Goal: Task Accomplishment & Management: Manage account settings

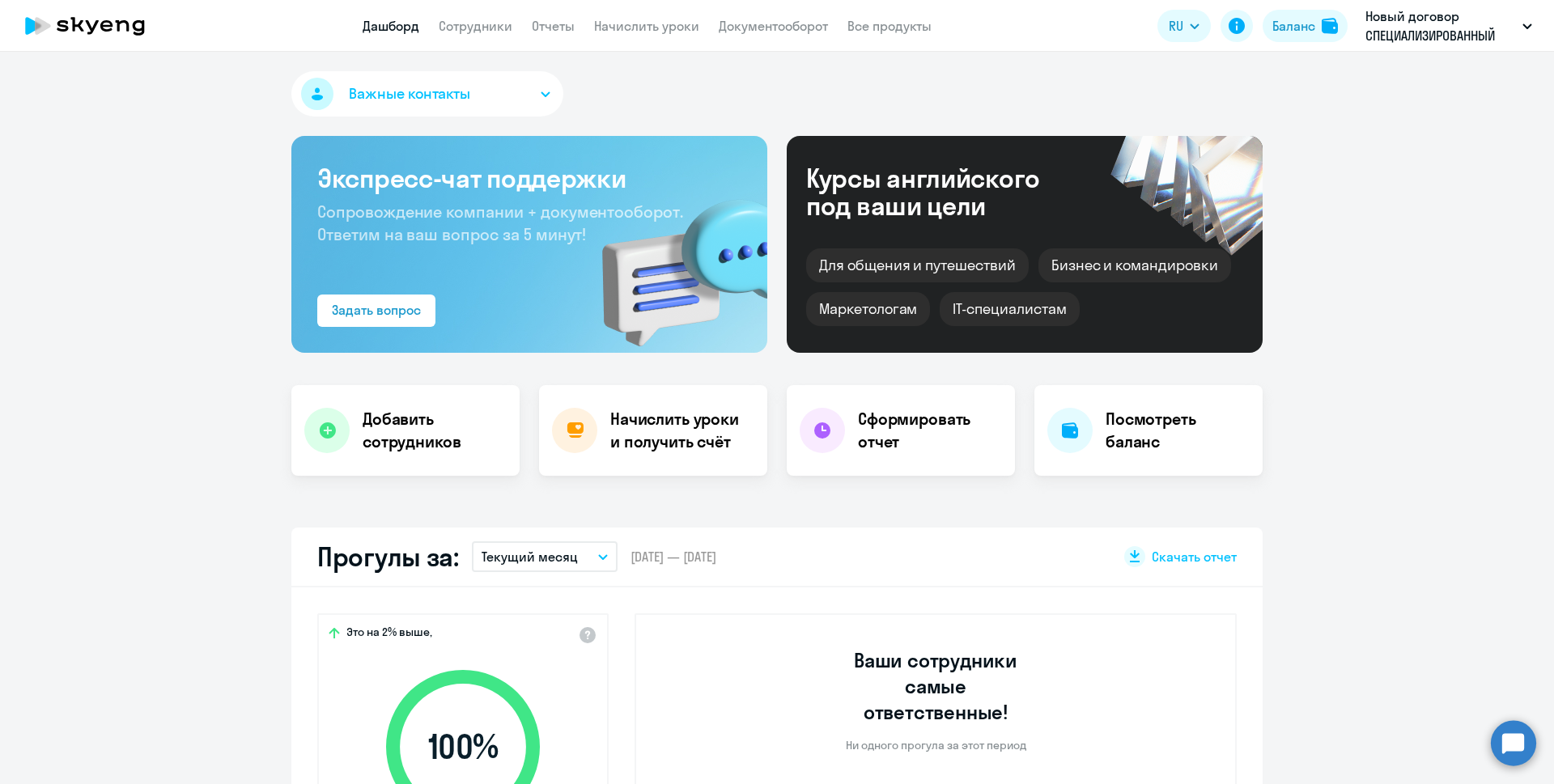
select select "30"
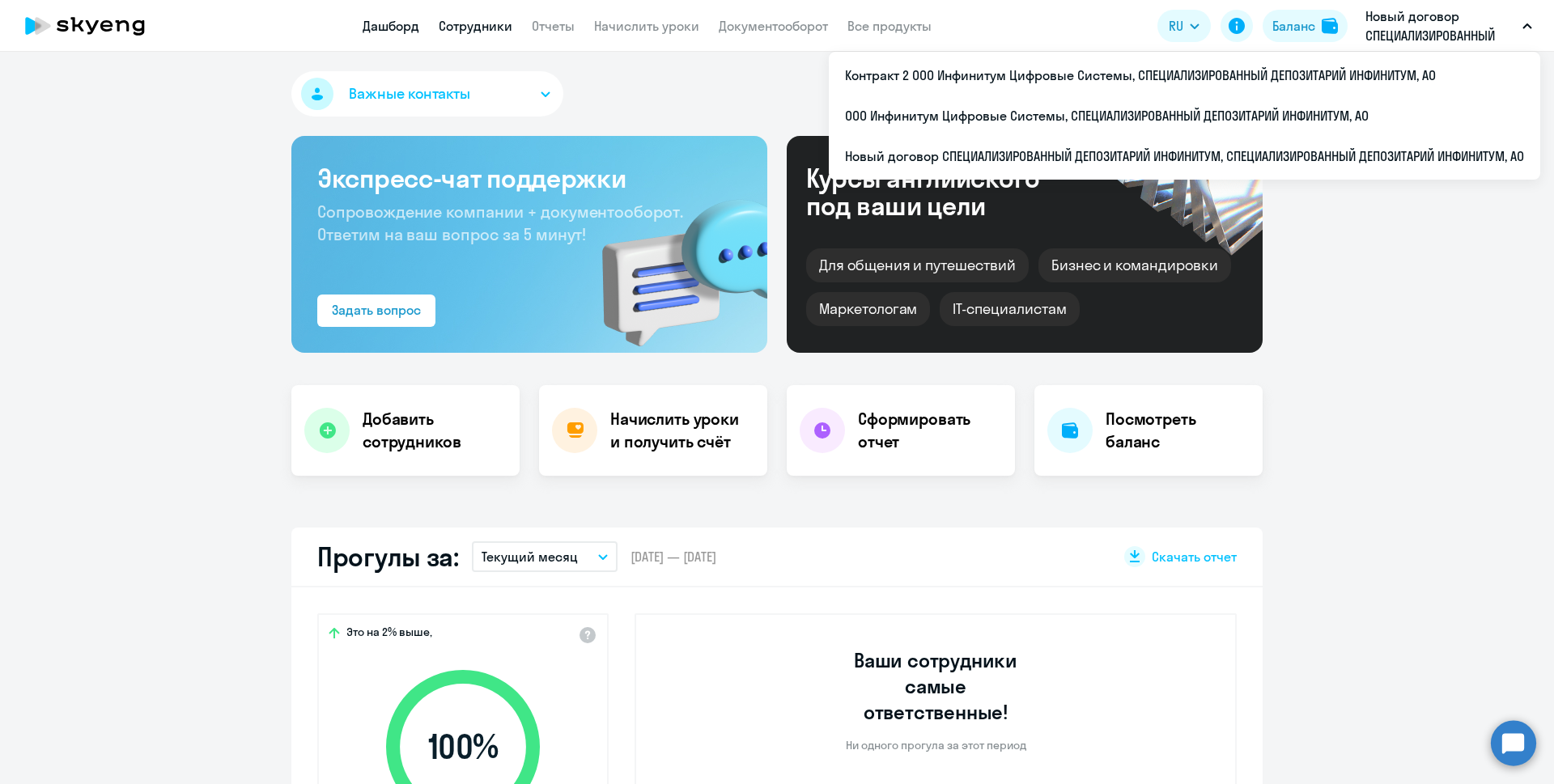
click at [491, 26] on link "Сотрудники" at bounding box center [475, 26] width 73 height 16
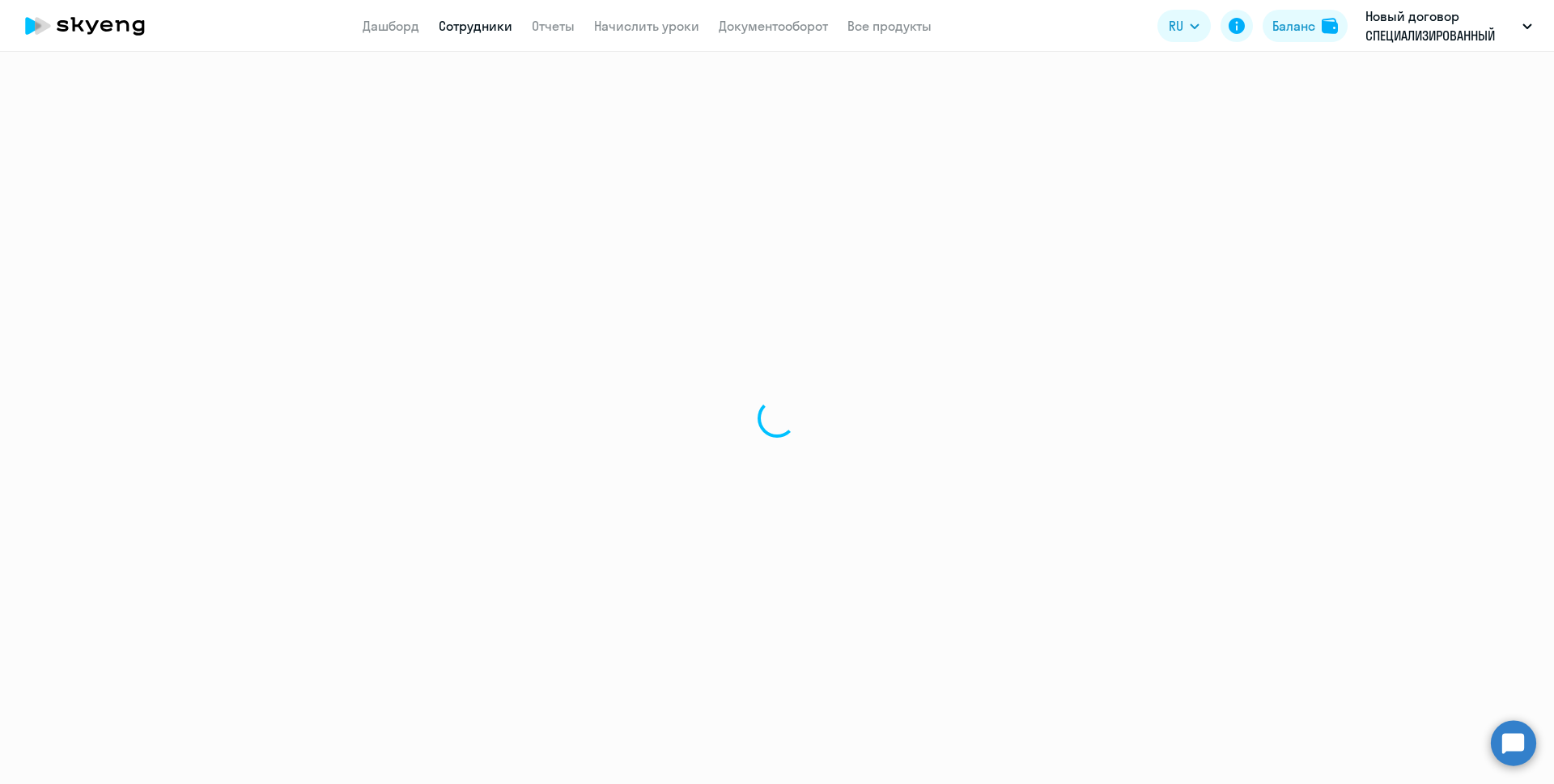
select select "30"
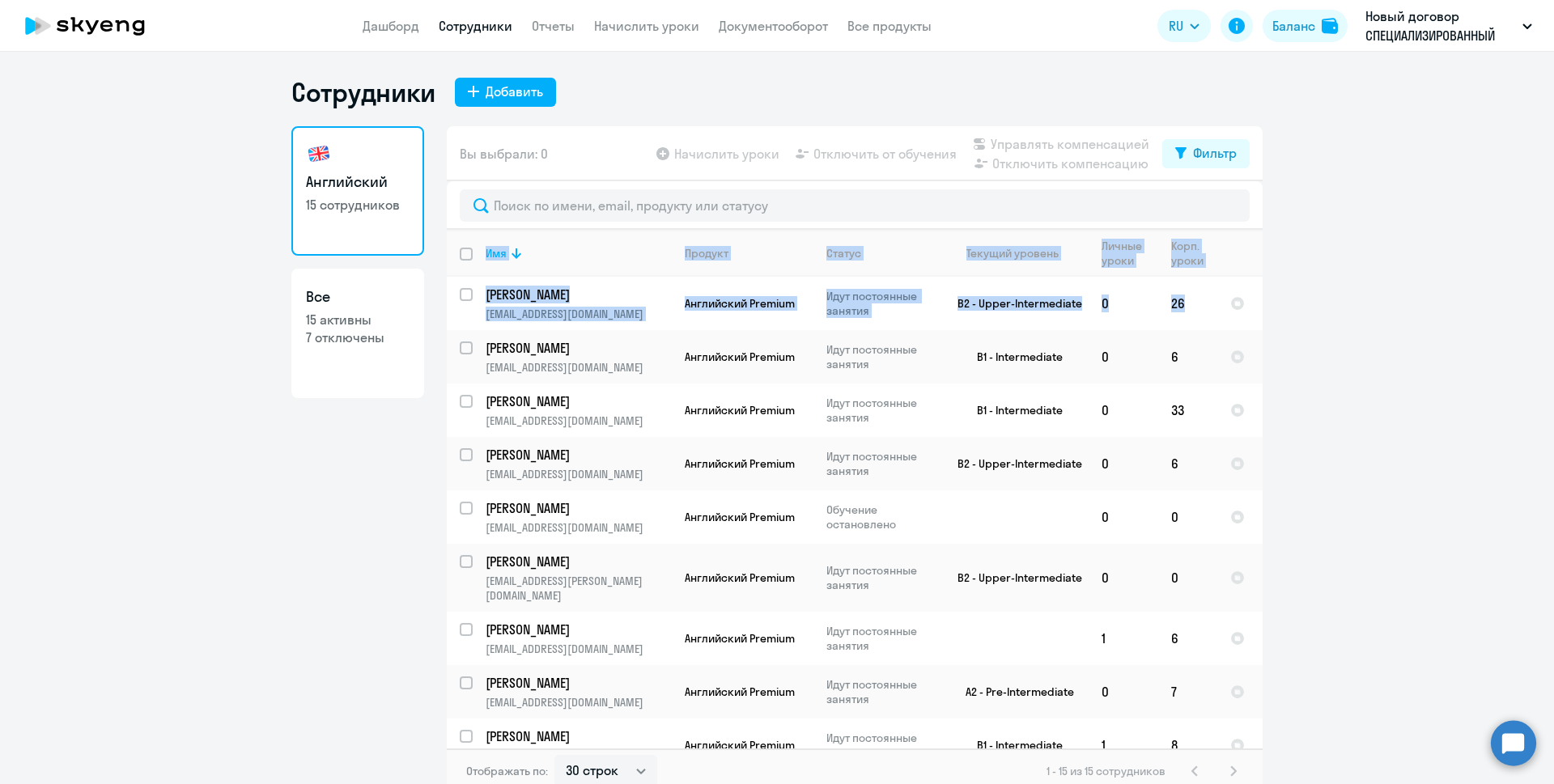
drag, startPoint x: 1240, startPoint y: 286, endPoint x: 1245, endPoint y: 295, distance: 10.3
click at [1245, 295] on div "Имя Продукт Статус Текущий уровень Личные уроки Корп. уроки [PERSON_NAME] [PERS…" at bounding box center [854, 489] width 815 height 519
click at [1344, 263] on ng-component "Сотрудники Добавить Английский 15 сотрудников Все 15 активны 7 отключены Вы выб…" at bounding box center [777, 435] width 1554 height 717
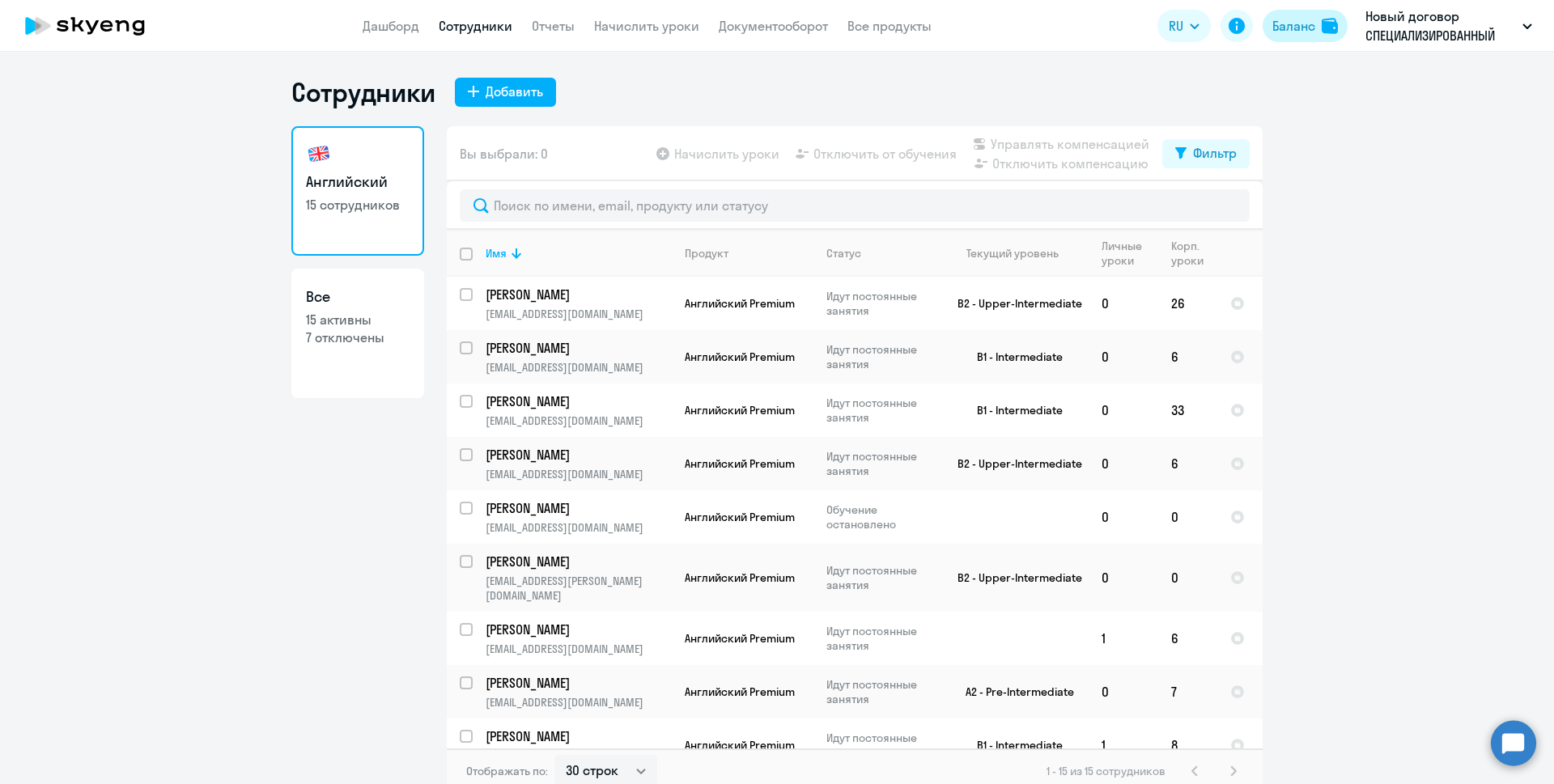
click at [1300, 25] on div "Баланс" at bounding box center [1293, 26] width 43 height 19
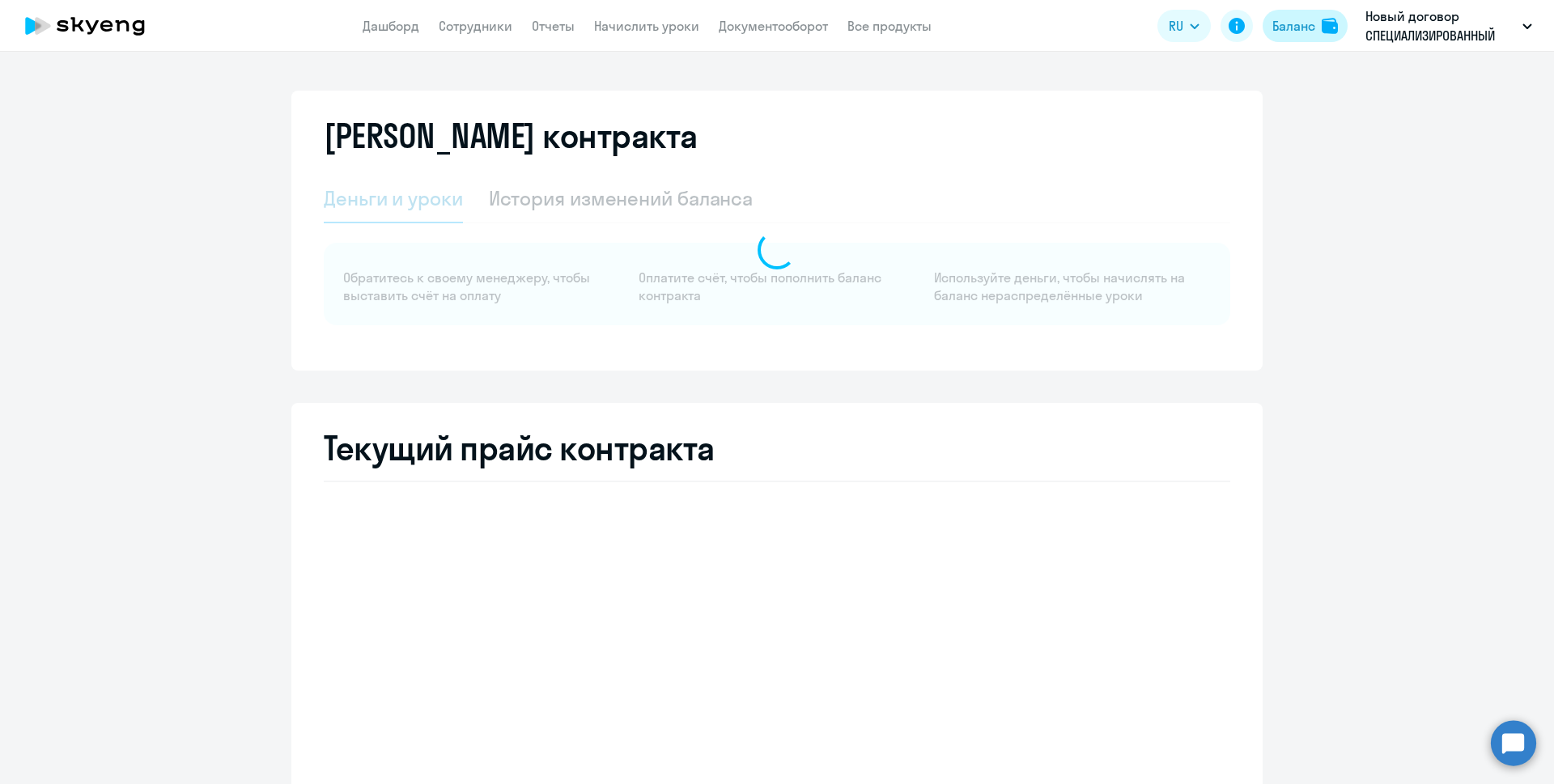
select select "english_adult_not_native_speaker"
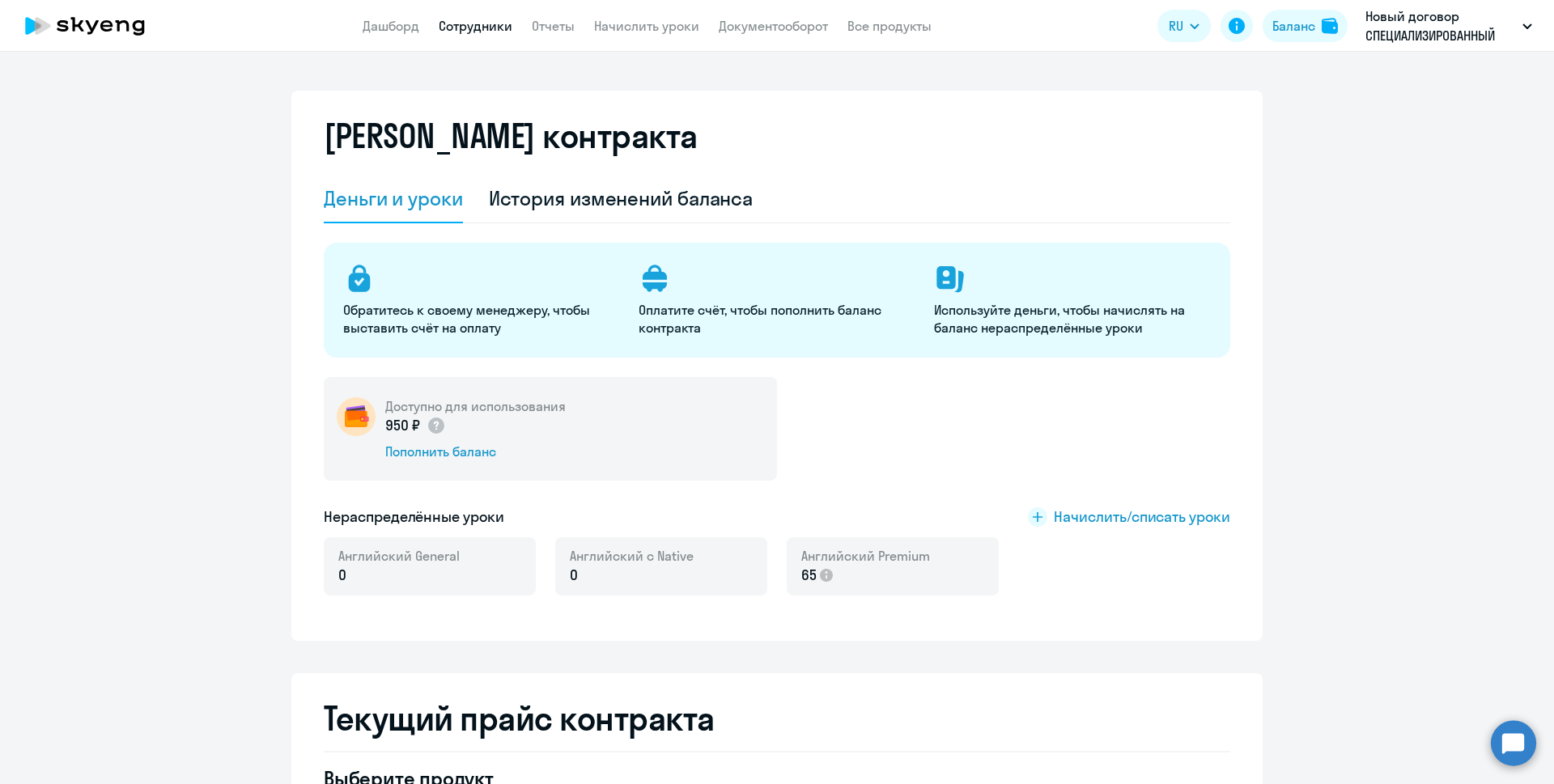
click at [465, 22] on link "Сотрудники" at bounding box center [475, 26] width 73 height 16
select select "30"
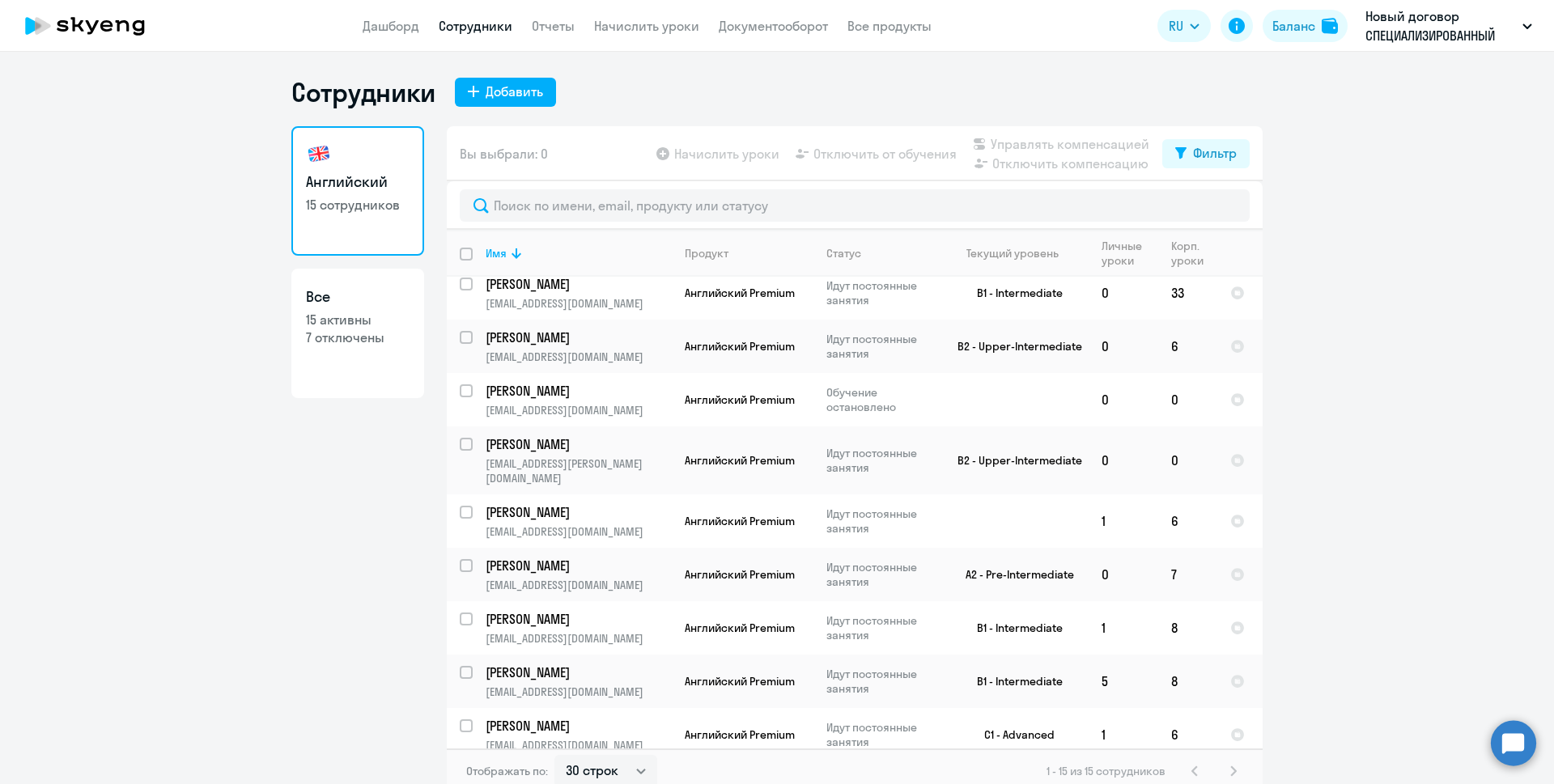
scroll to position [80, 0]
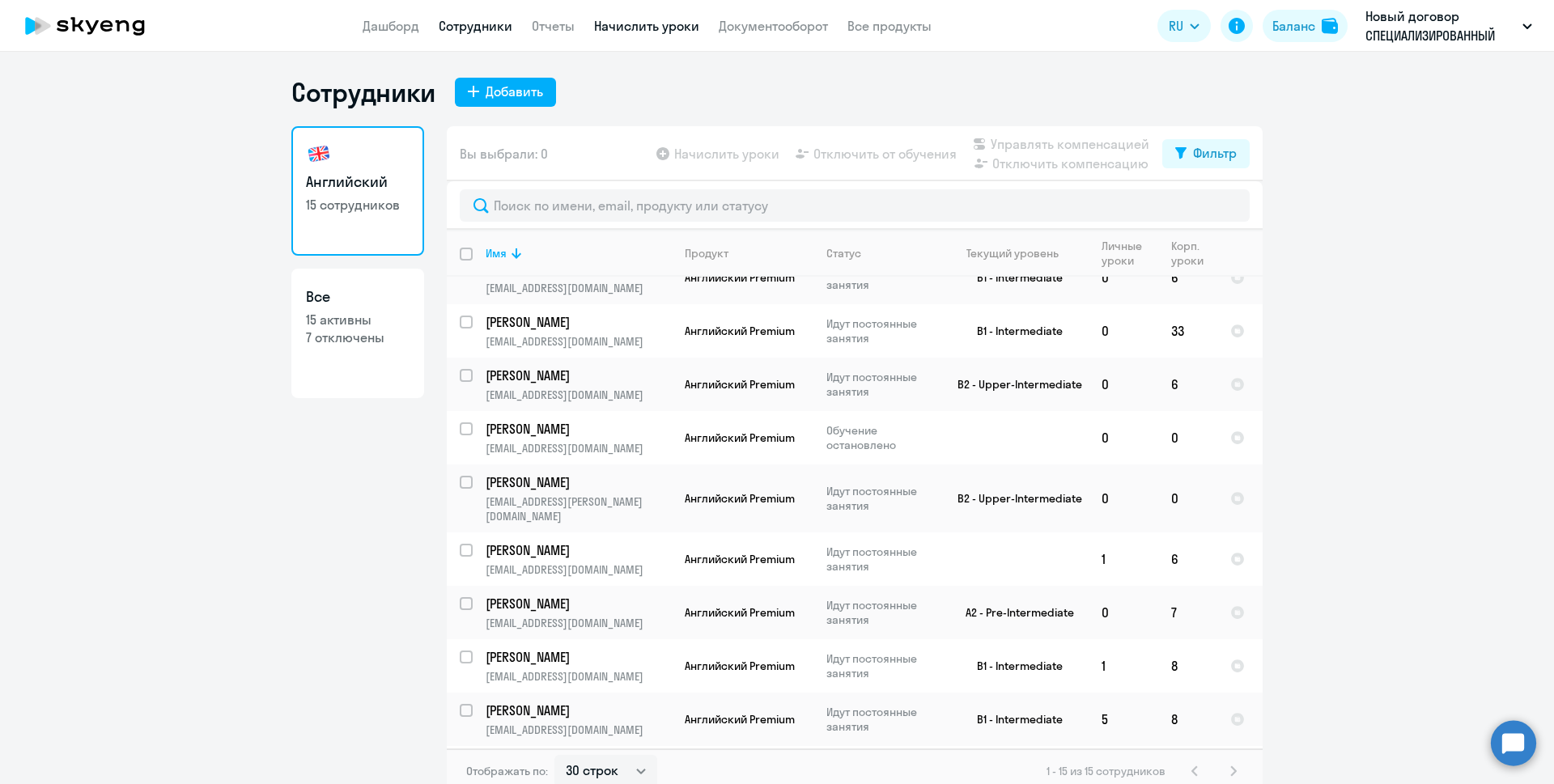
click at [616, 30] on link "Начислить уроки" at bounding box center [646, 26] width 105 height 16
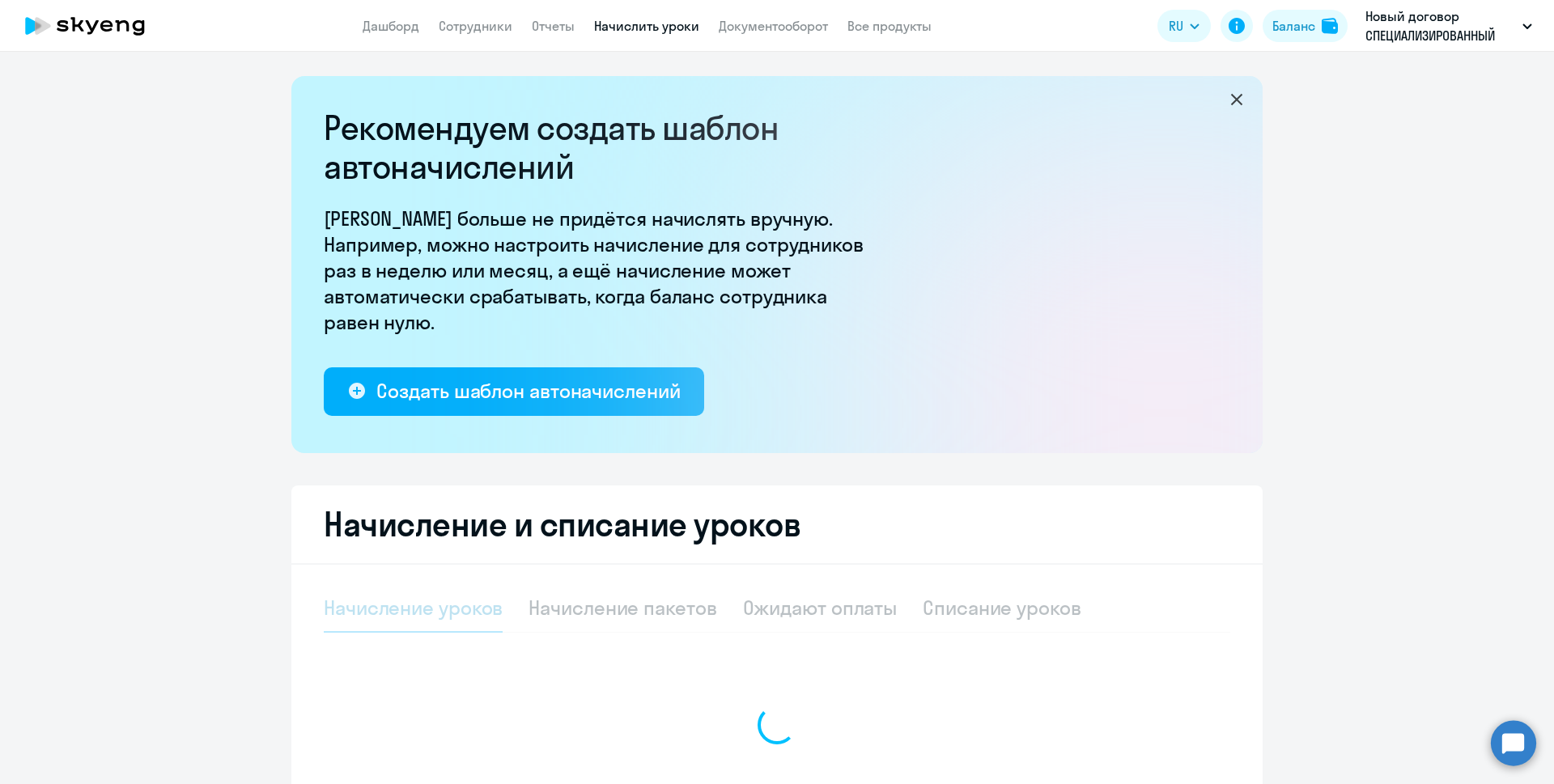
select select "10"
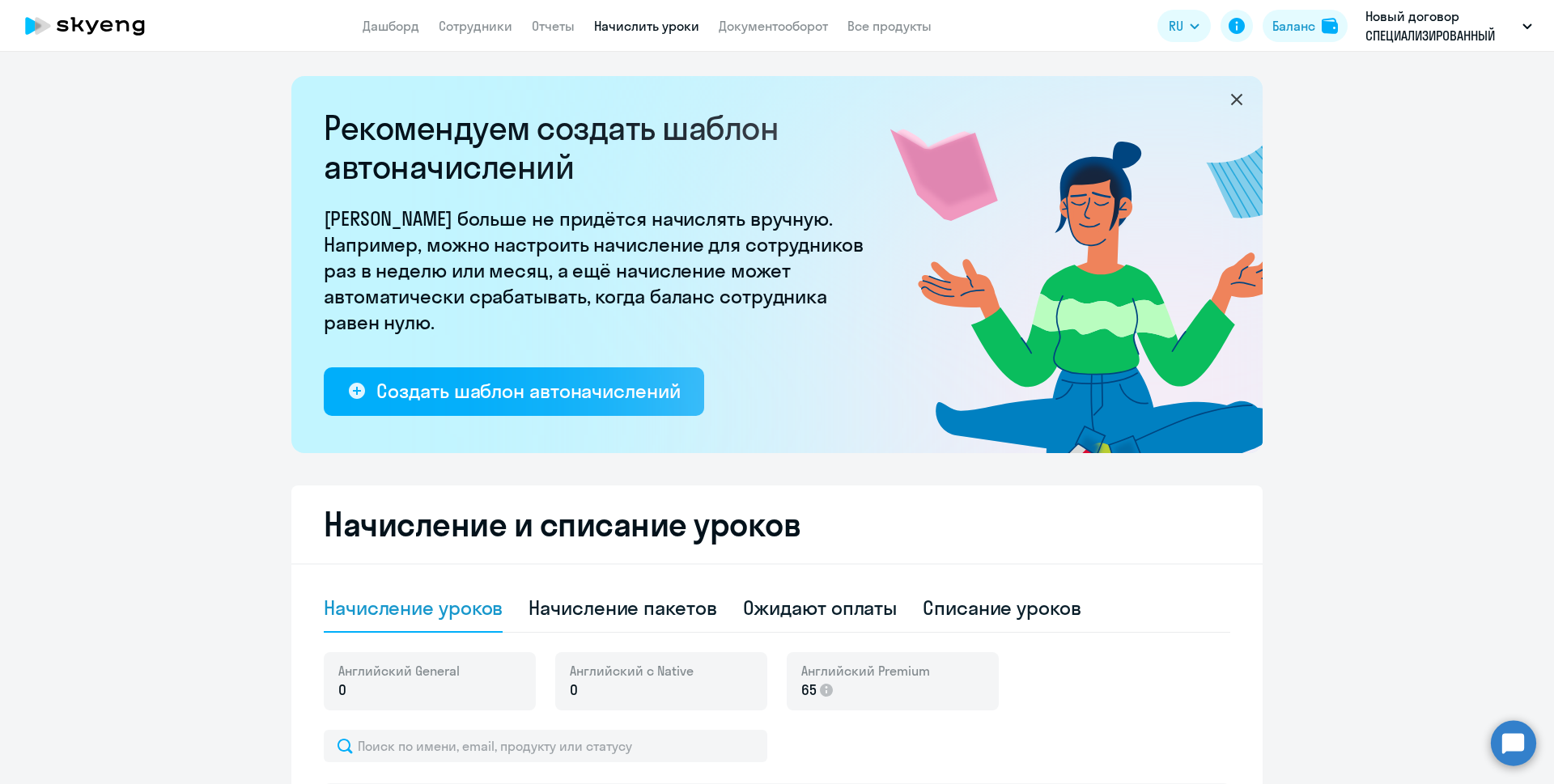
scroll to position [647, 0]
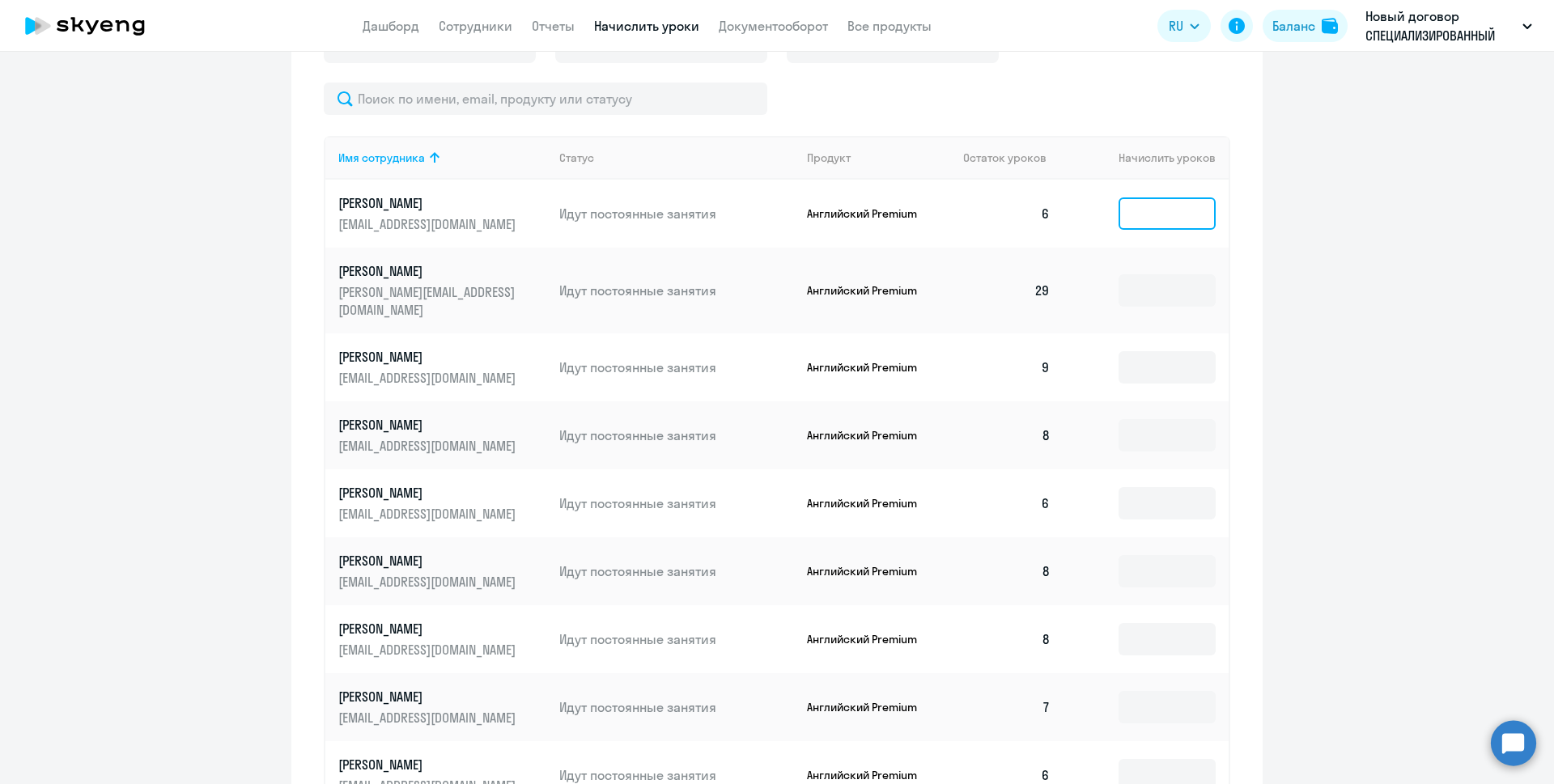
click at [1139, 217] on input at bounding box center [1167, 213] width 97 height 32
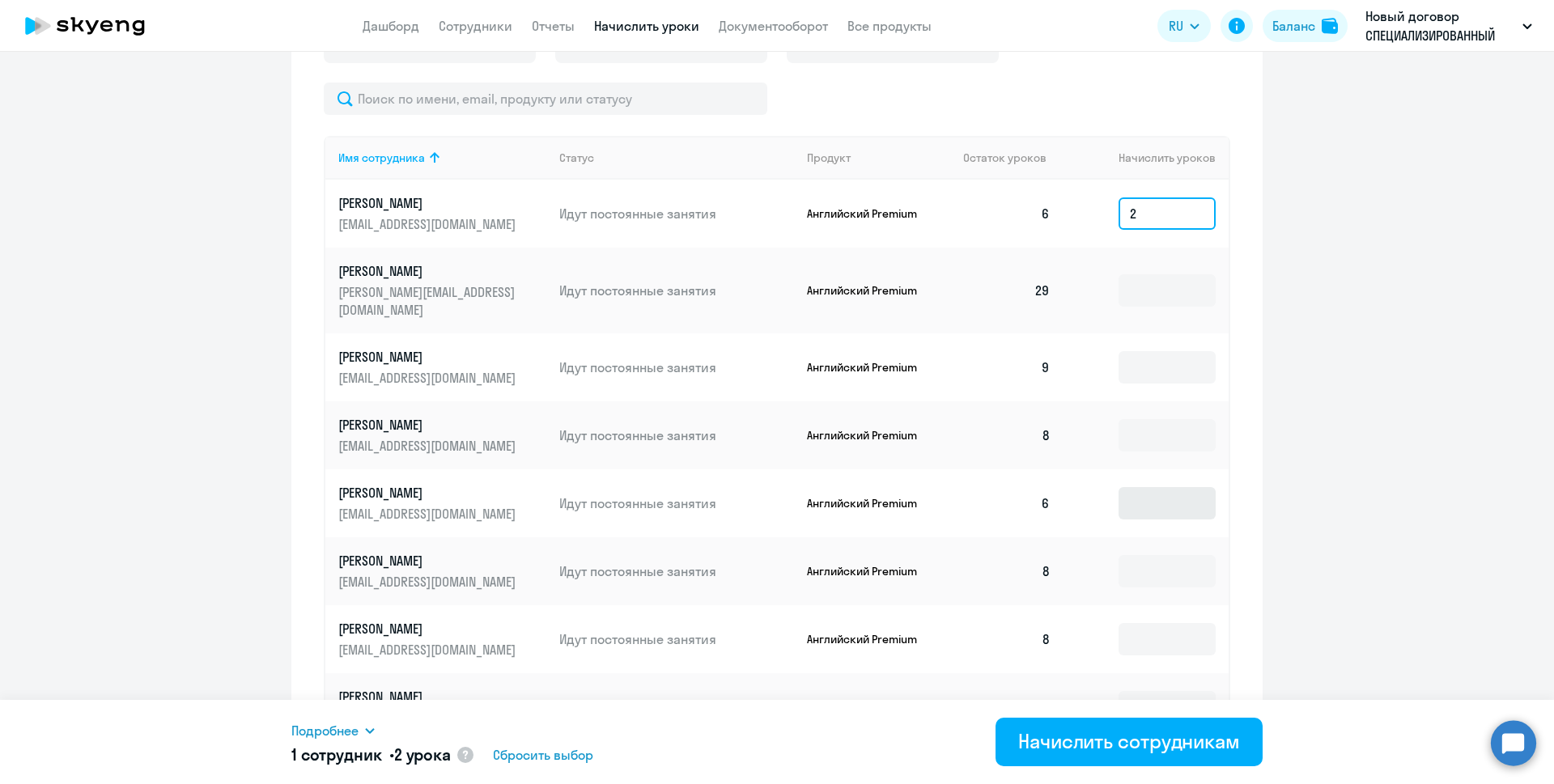
type input "2"
click at [1145, 487] on input at bounding box center [1167, 502] width 97 height 32
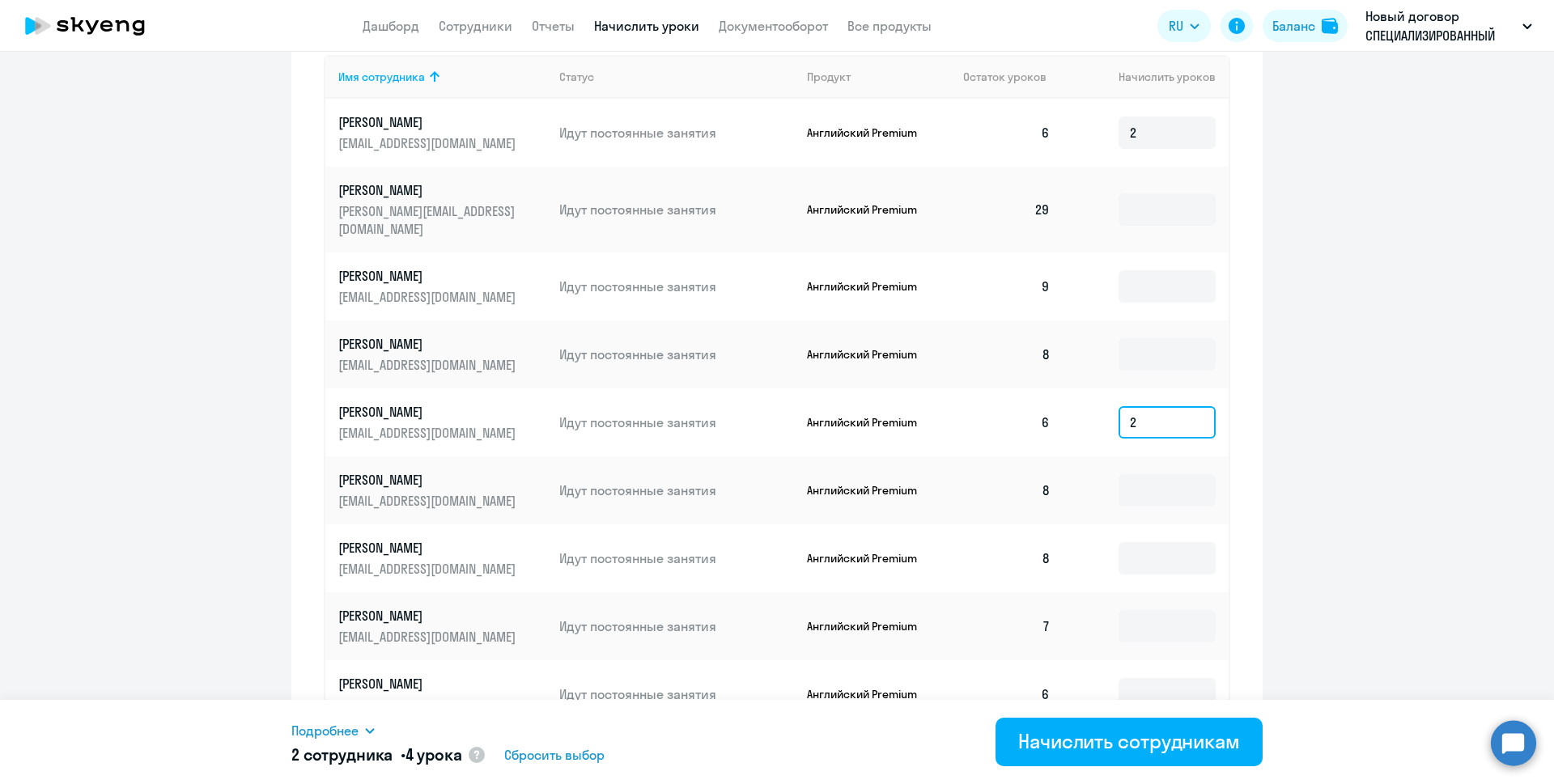
scroll to position [809, 0]
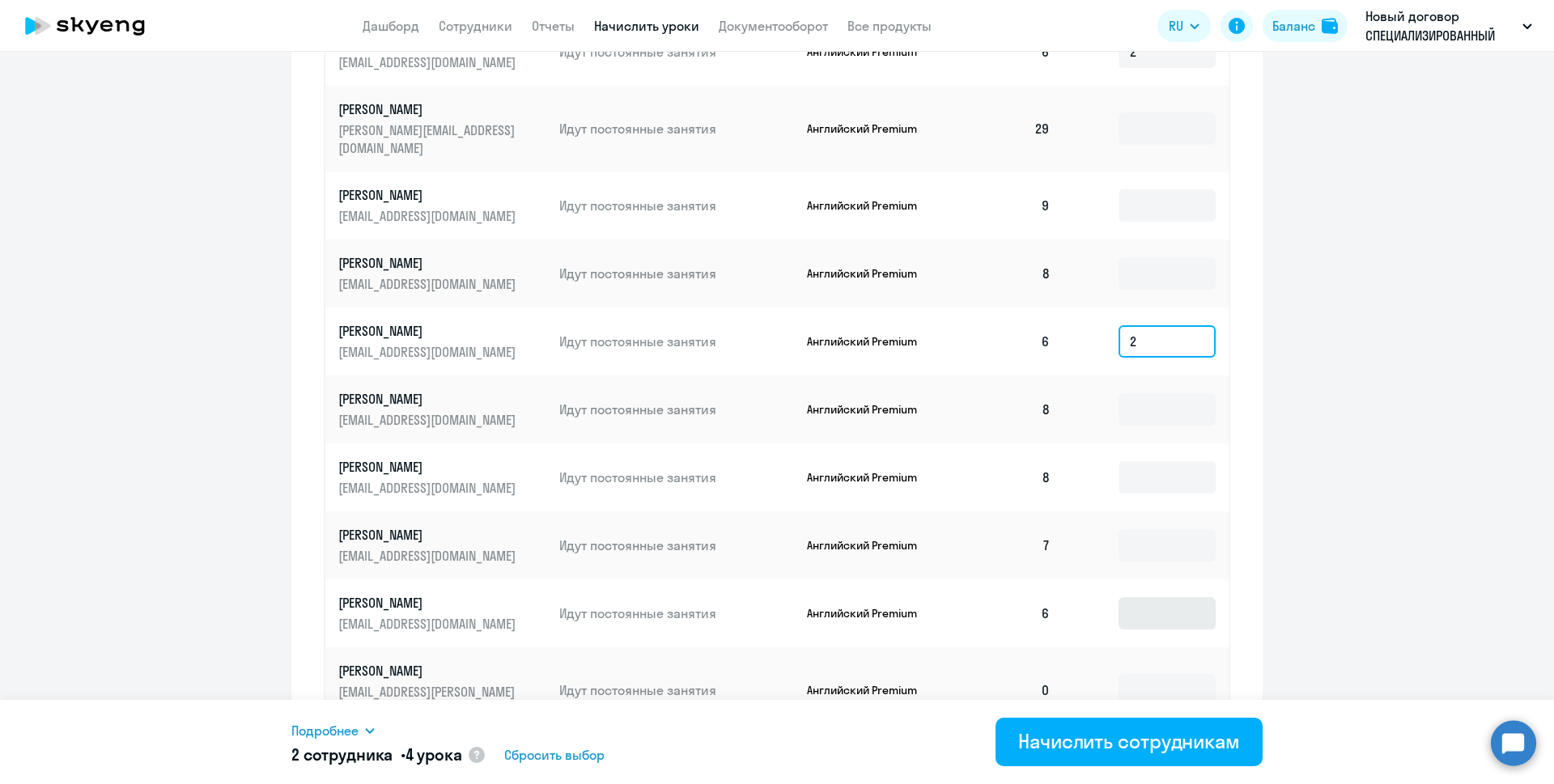
type input "2"
click at [1158, 597] on input at bounding box center [1167, 613] width 97 height 32
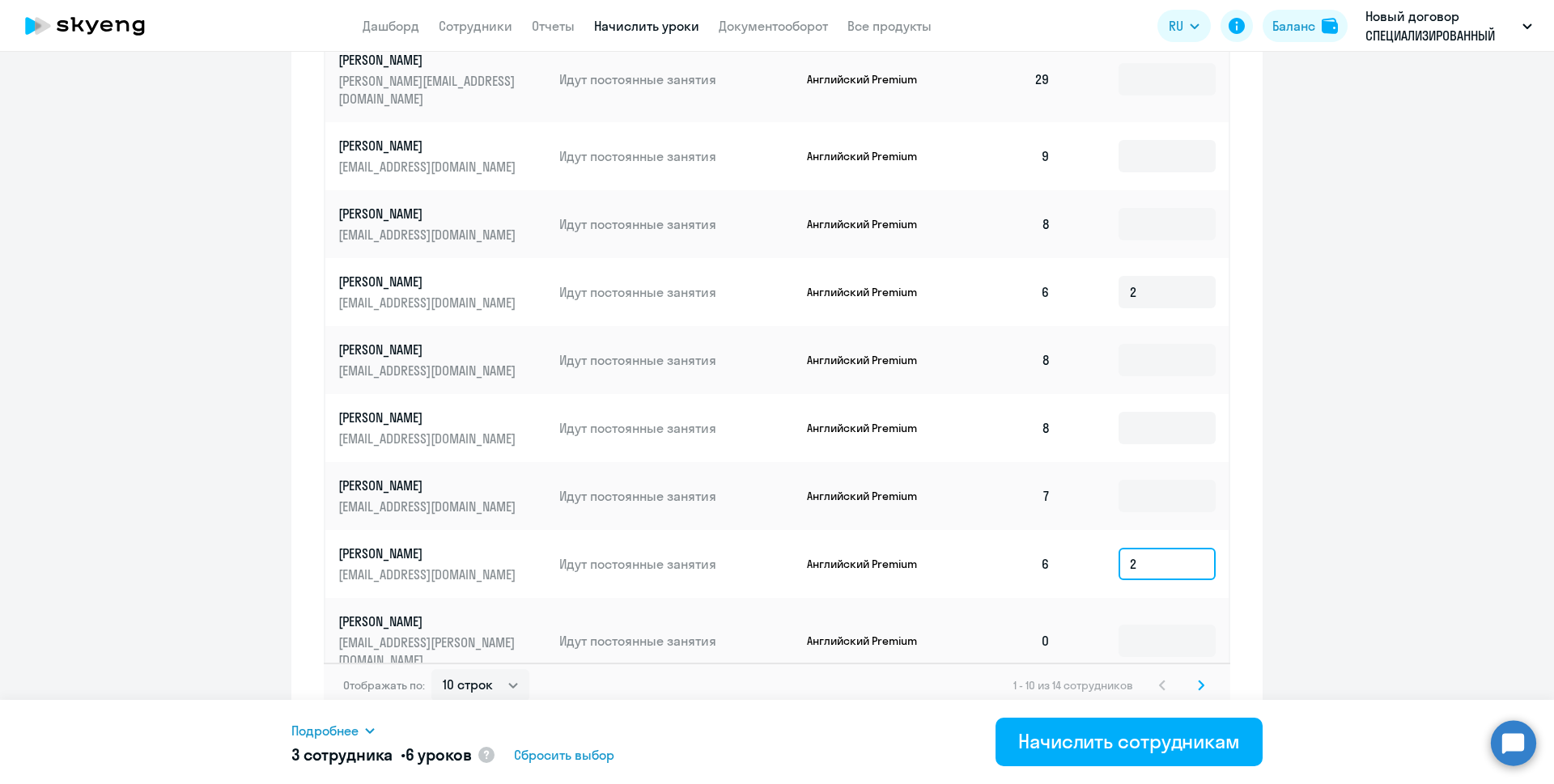
type input "2"
click at [1198, 680] on icon at bounding box center [1201, 685] width 6 height 11
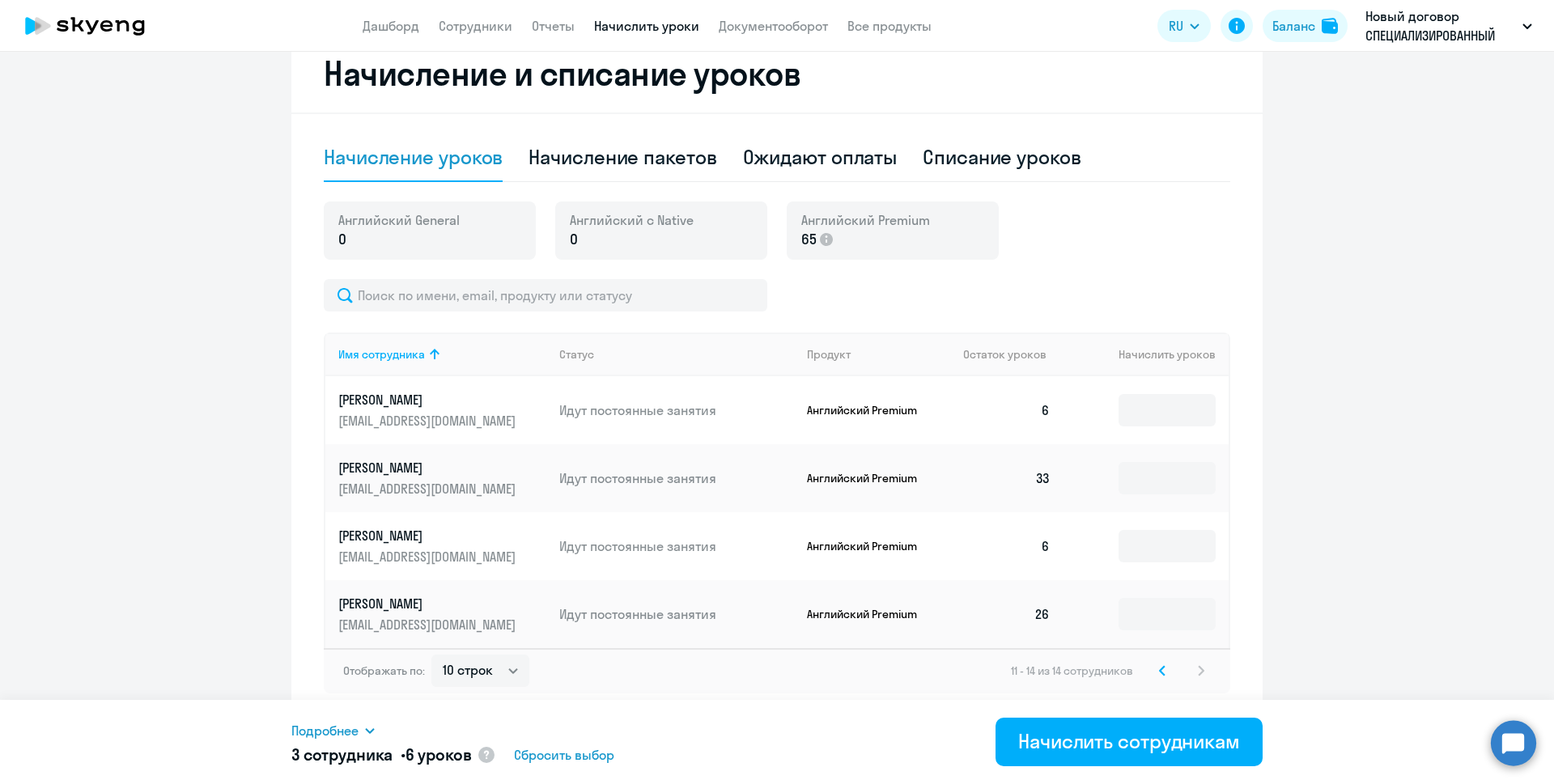
scroll to position [450, 0]
click at [1151, 413] on input at bounding box center [1167, 410] width 97 height 32
type input "2"
click at [1185, 555] on input at bounding box center [1167, 545] width 97 height 32
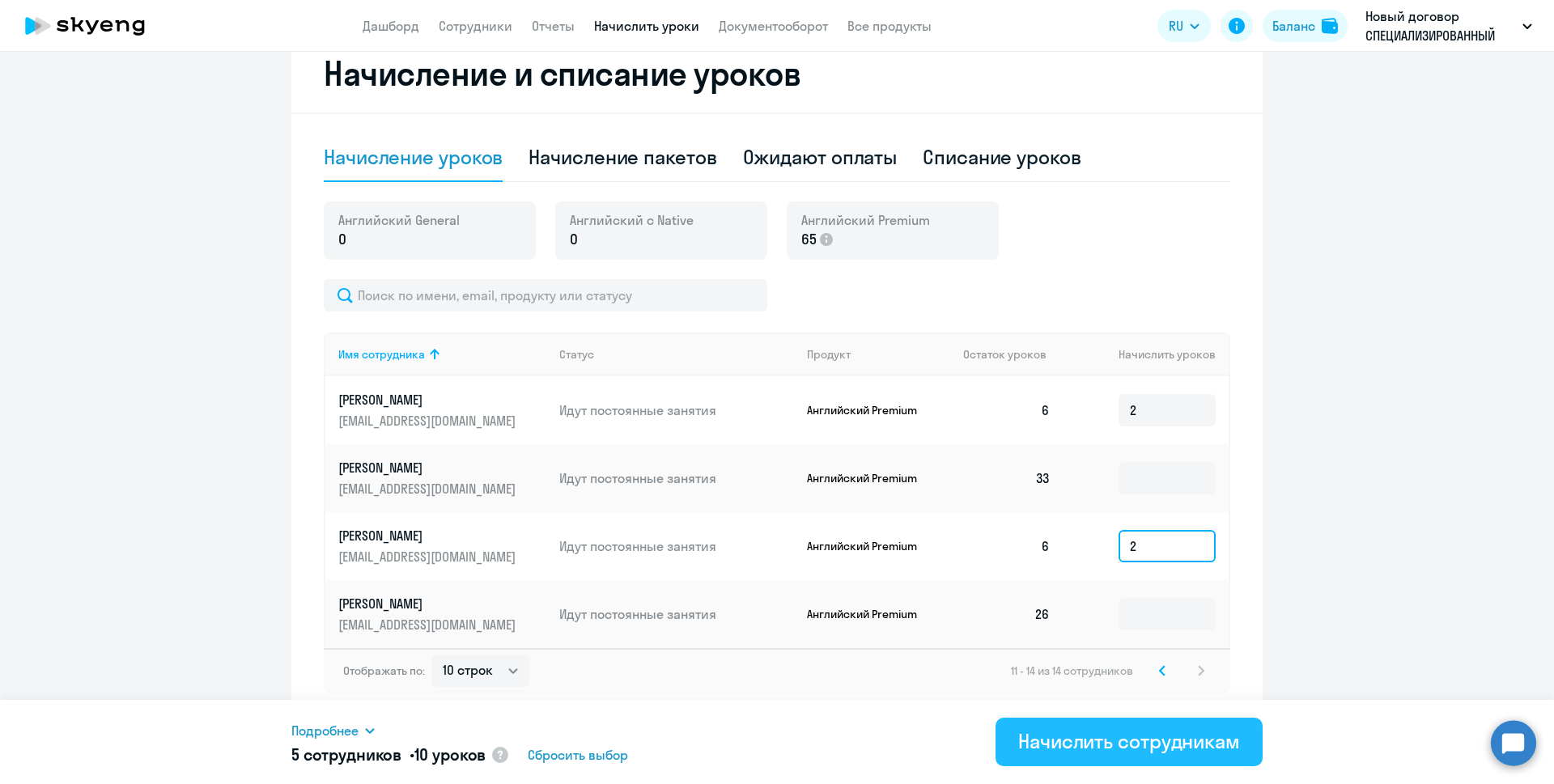
type input "2"
click at [1150, 742] on div "Начислить сотрудникам" at bounding box center [1128, 741] width 221 height 26
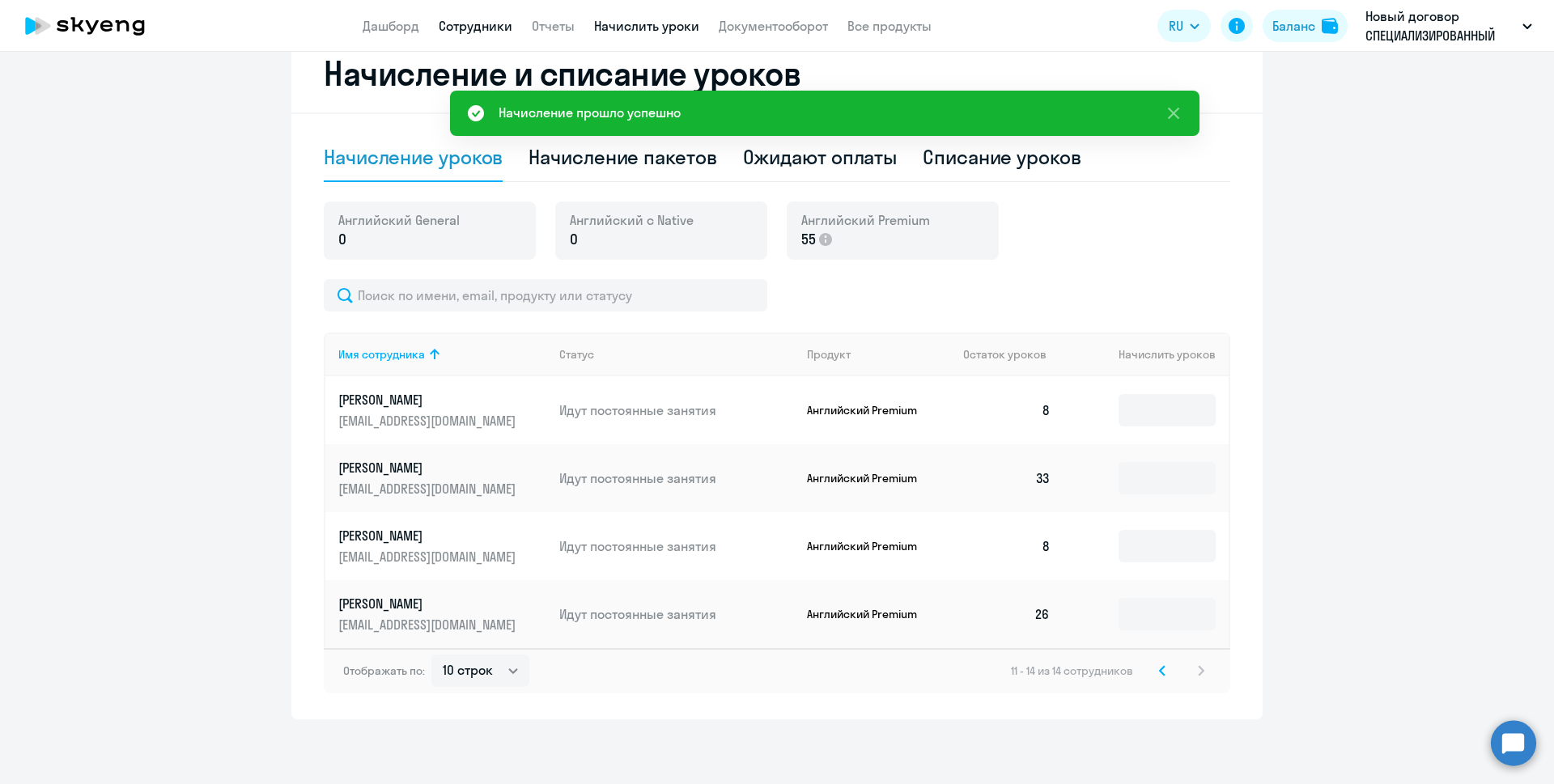
click at [485, 25] on link "Сотрудники" at bounding box center [475, 26] width 73 height 16
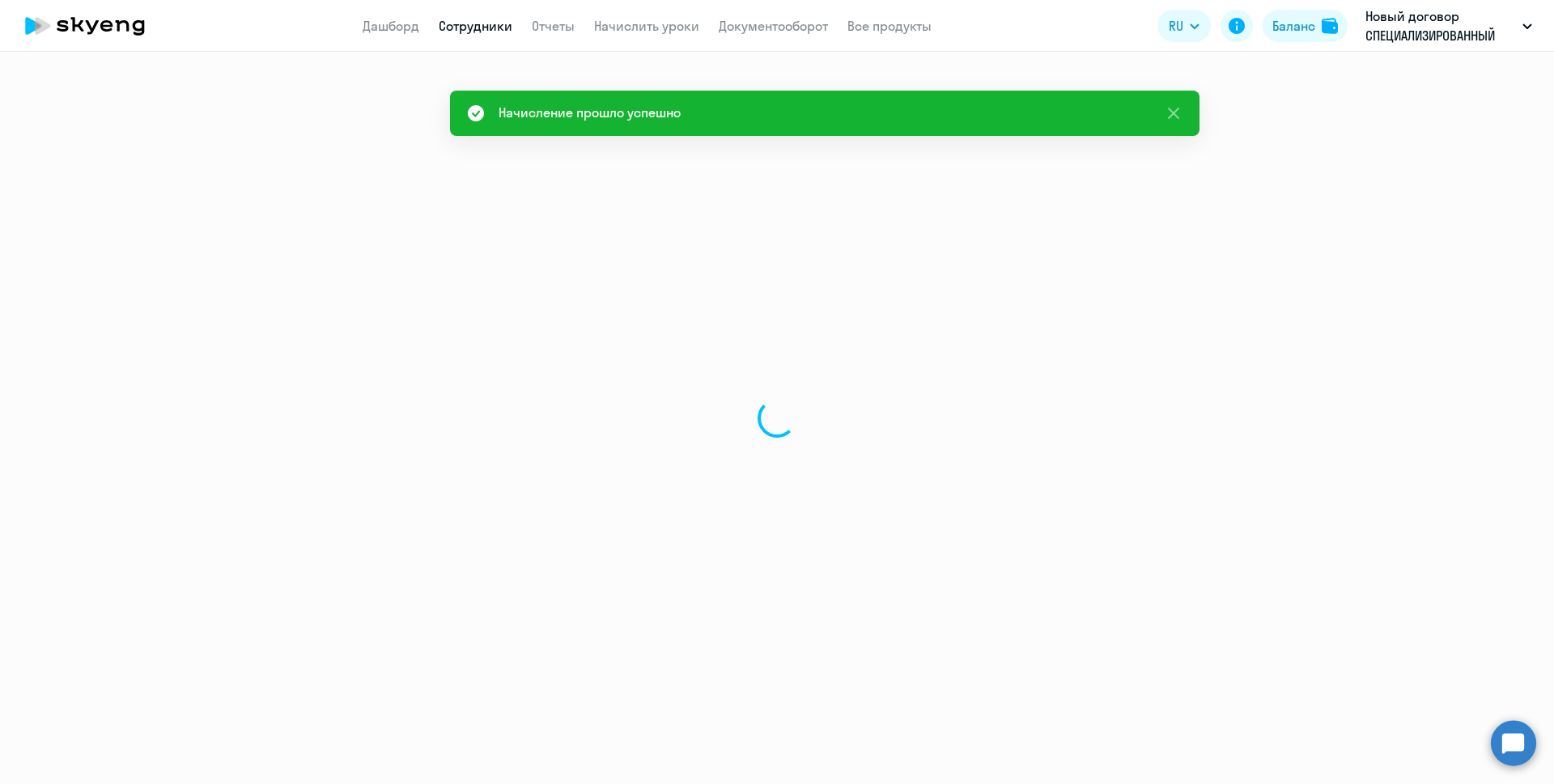
select select "30"
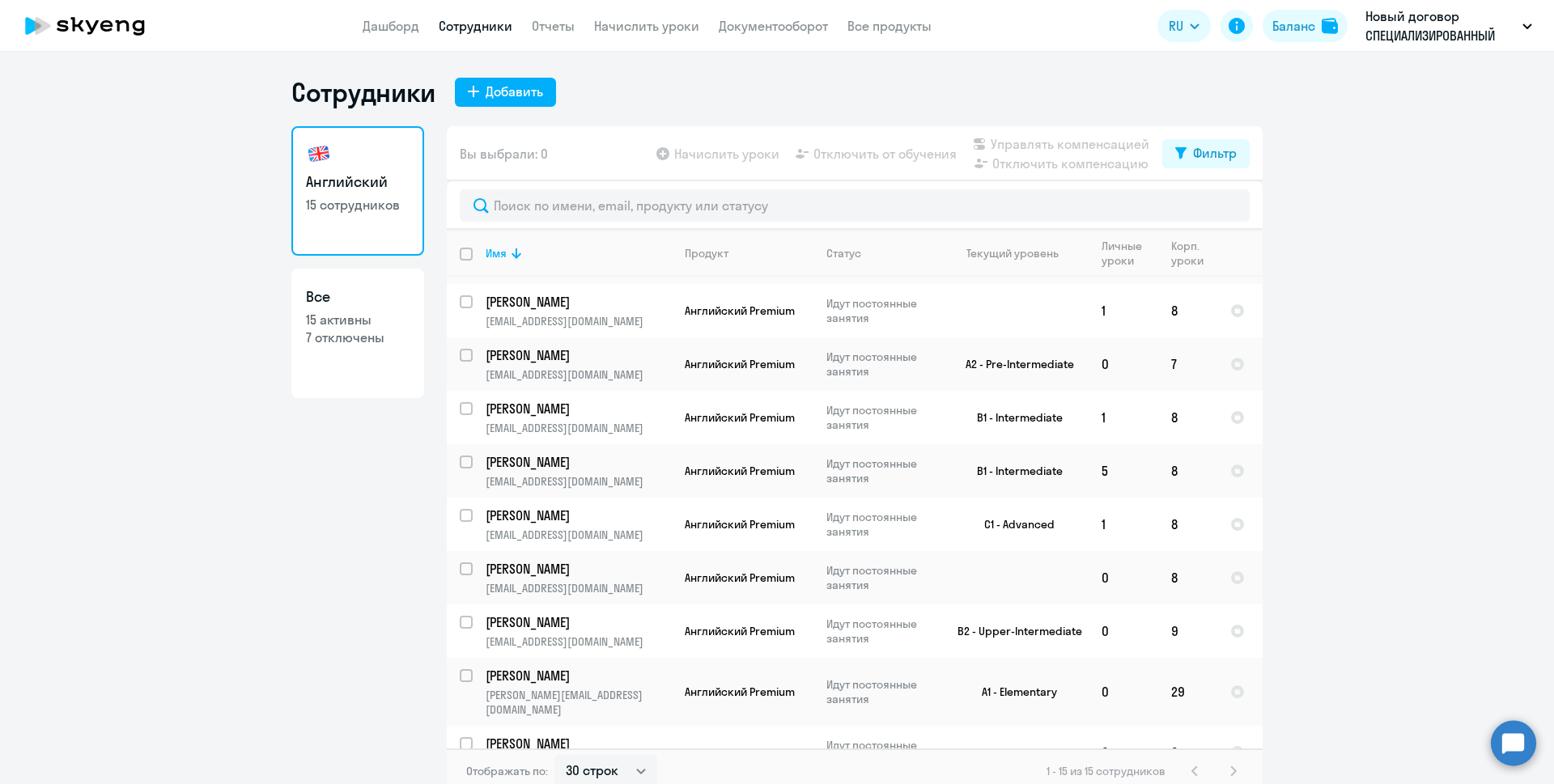
scroll to position [329, 0]
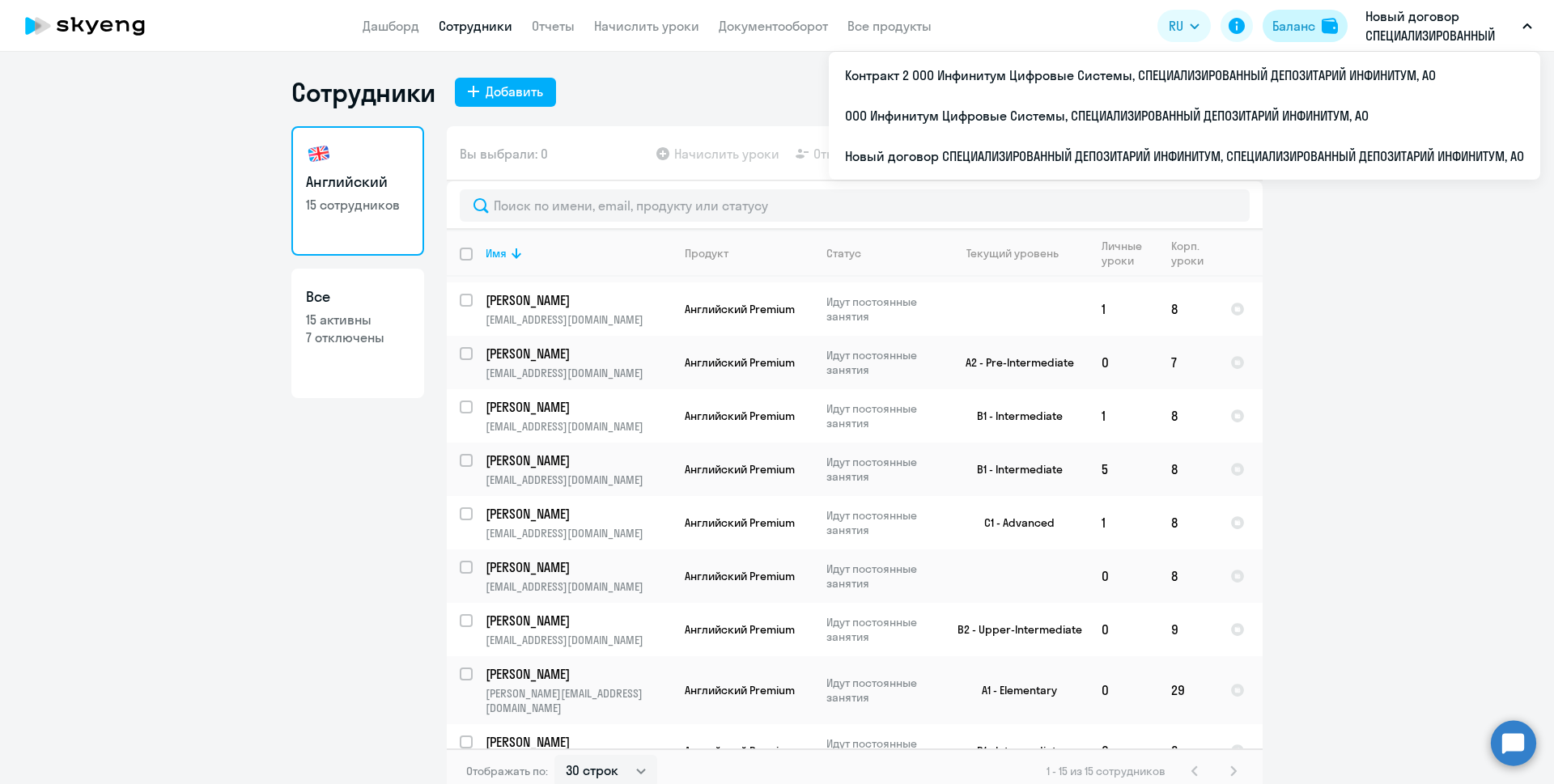
click at [1293, 33] on div "Баланс" at bounding box center [1293, 26] width 43 height 19
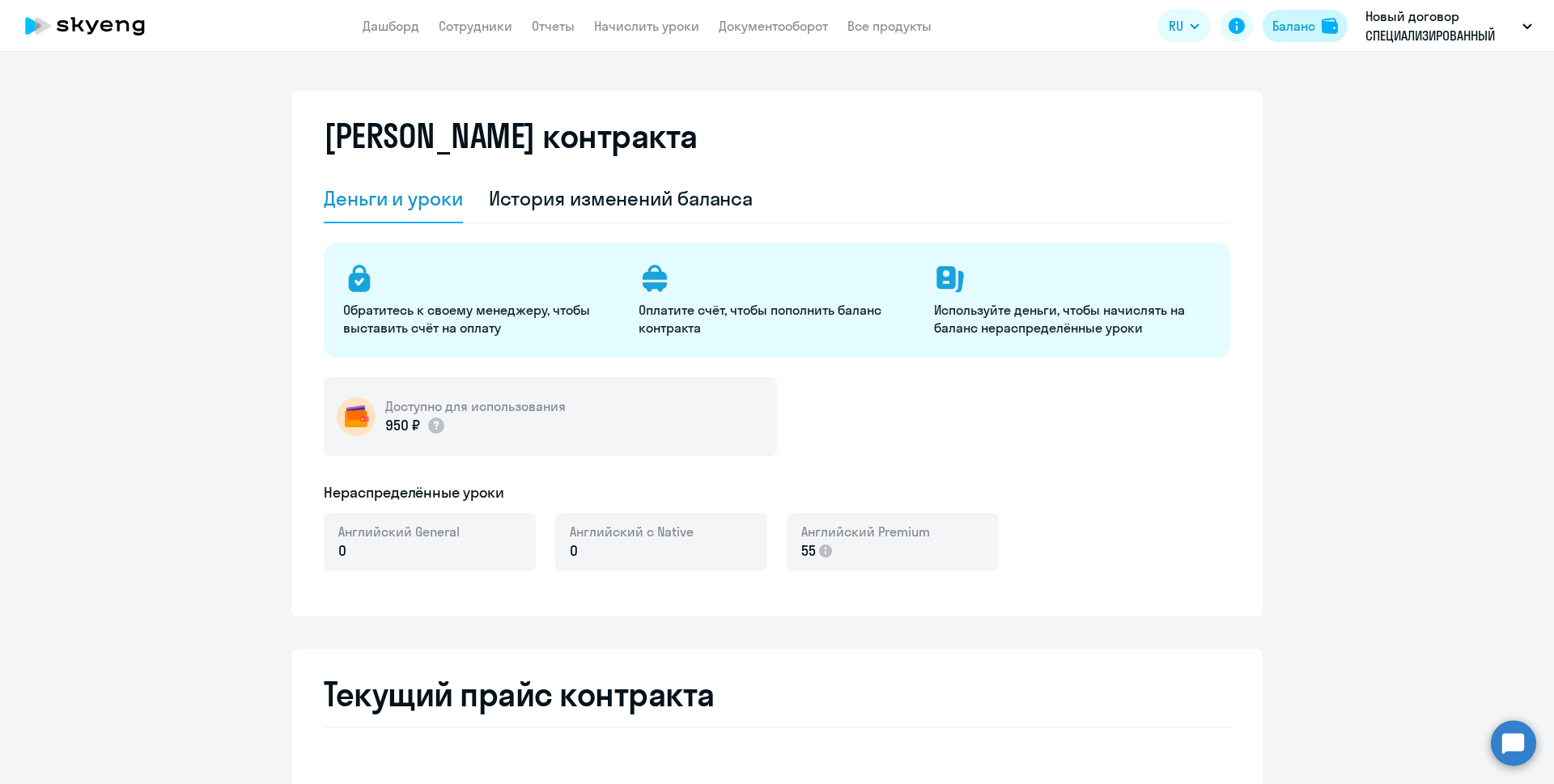
select select "english_adult_not_native_speaker"
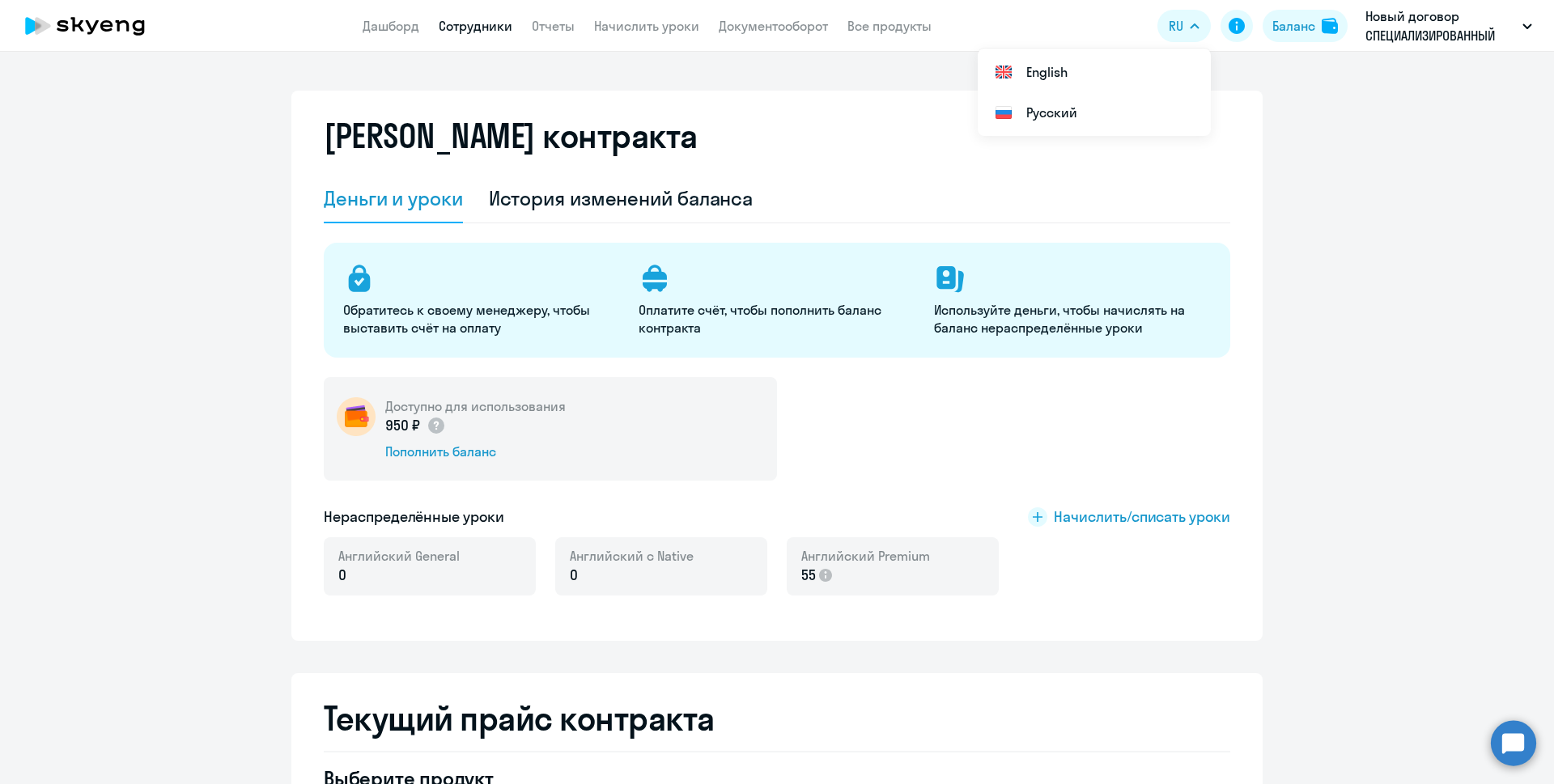
click at [491, 20] on link "Сотрудники" at bounding box center [475, 26] width 73 height 16
select select "30"
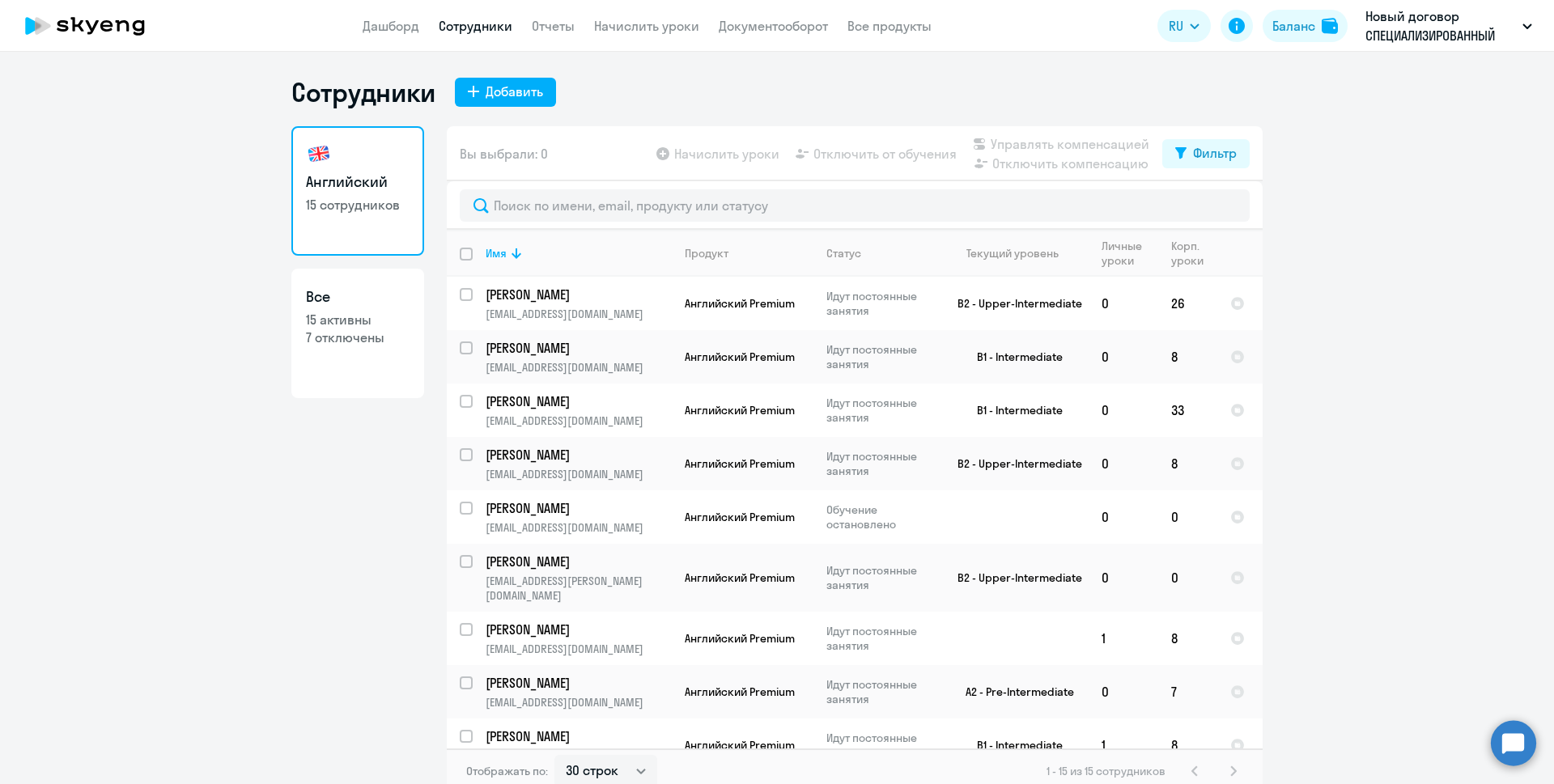
scroll to position [329, 0]
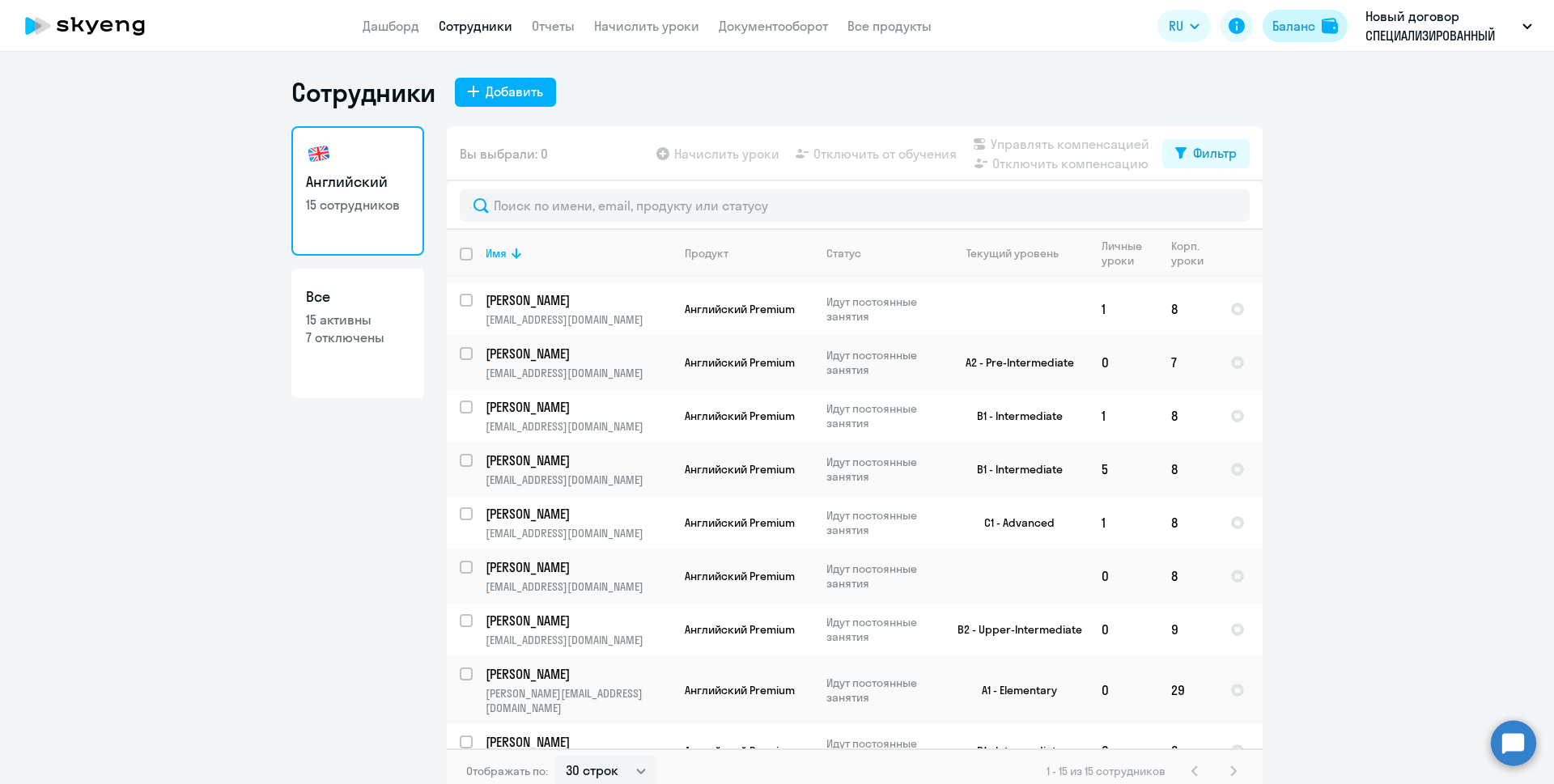
click at [1312, 25] on div "Баланс" at bounding box center [1293, 26] width 43 height 19
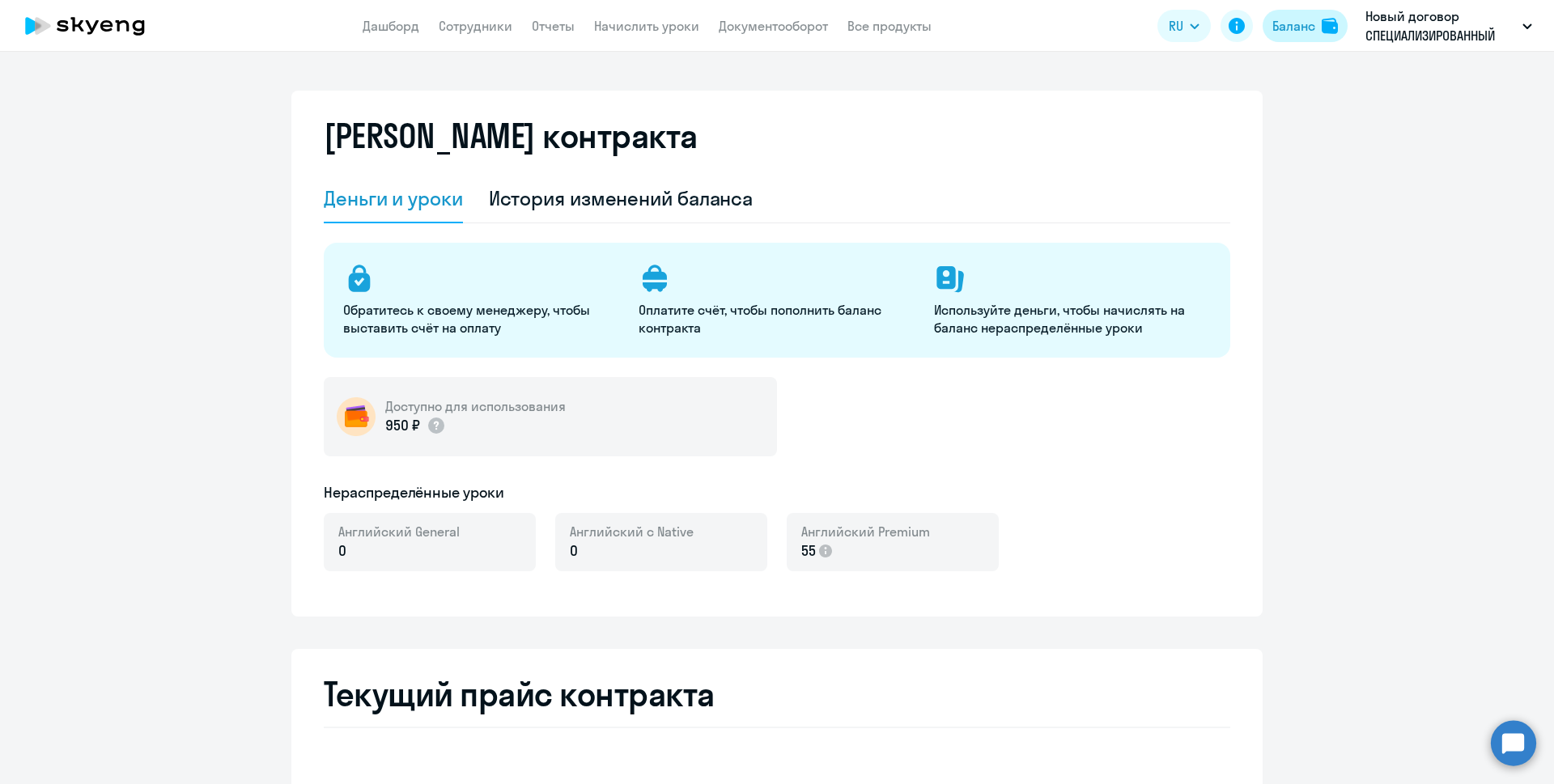
select select "english_adult_not_native_speaker"
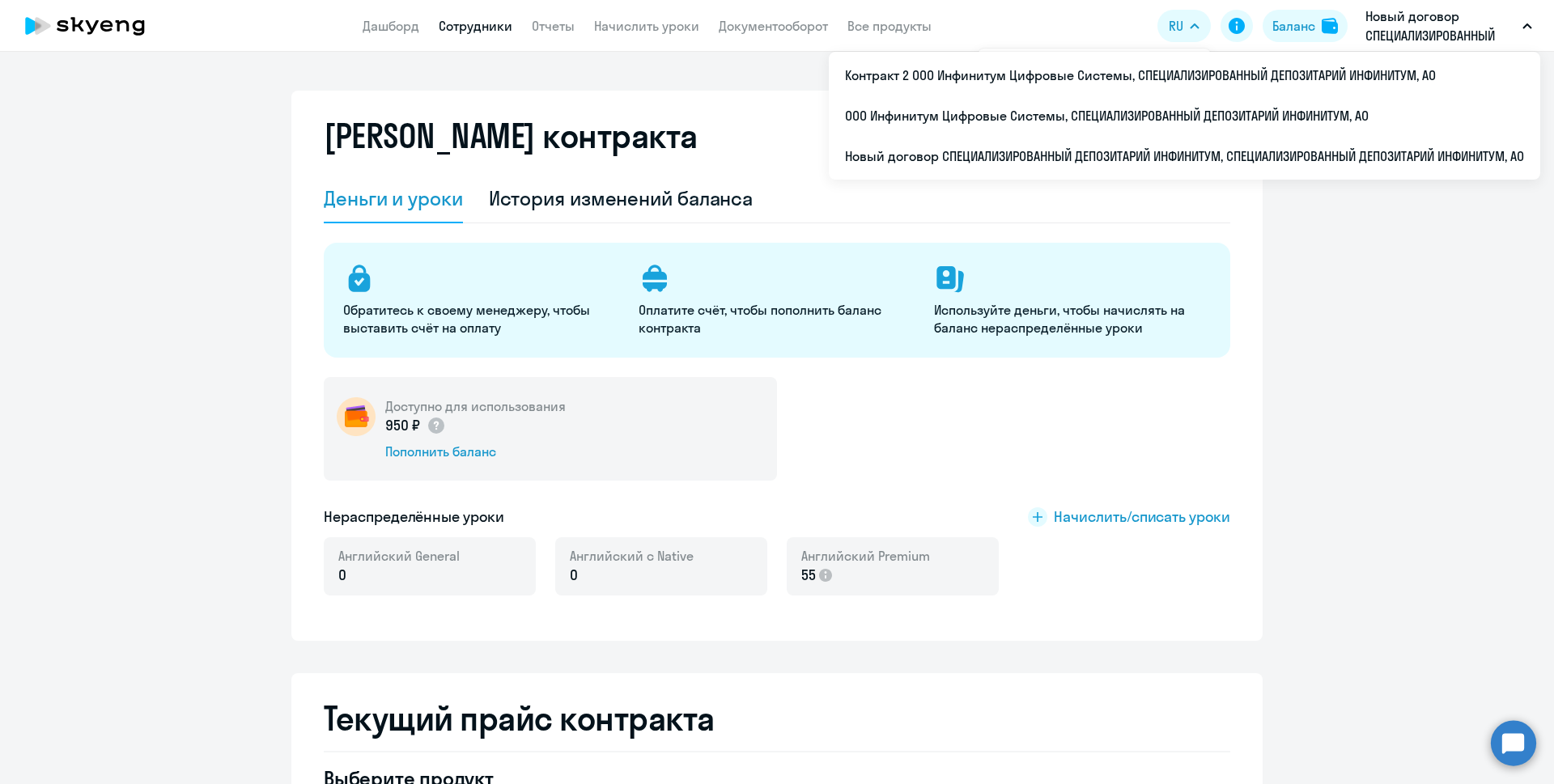
click at [466, 25] on link "Сотрудники" at bounding box center [475, 26] width 73 height 16
select select "30"
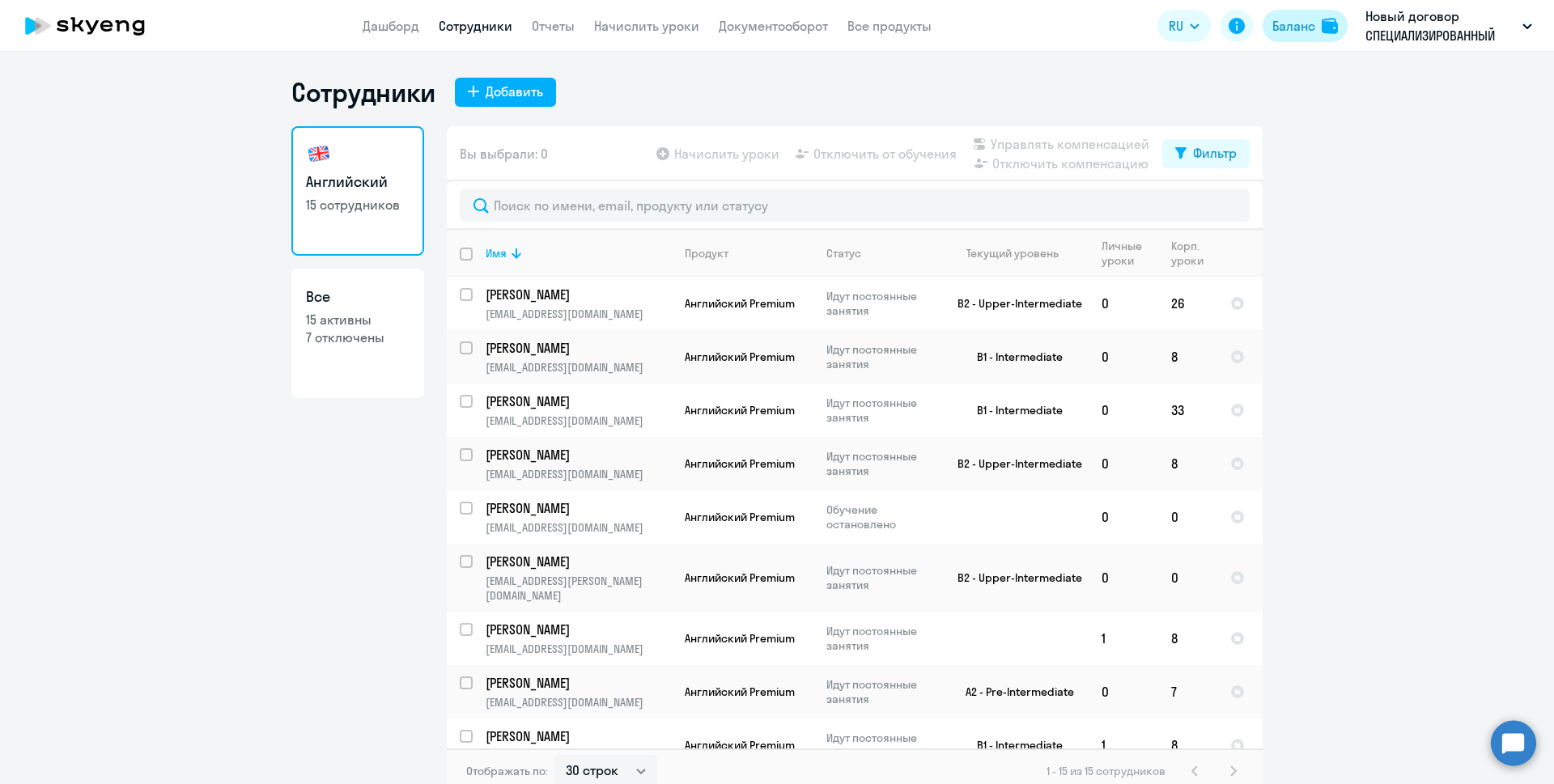
click at [1290, 19] on div "Баланс" at bounding box center [1293, 26] width 43 height 19
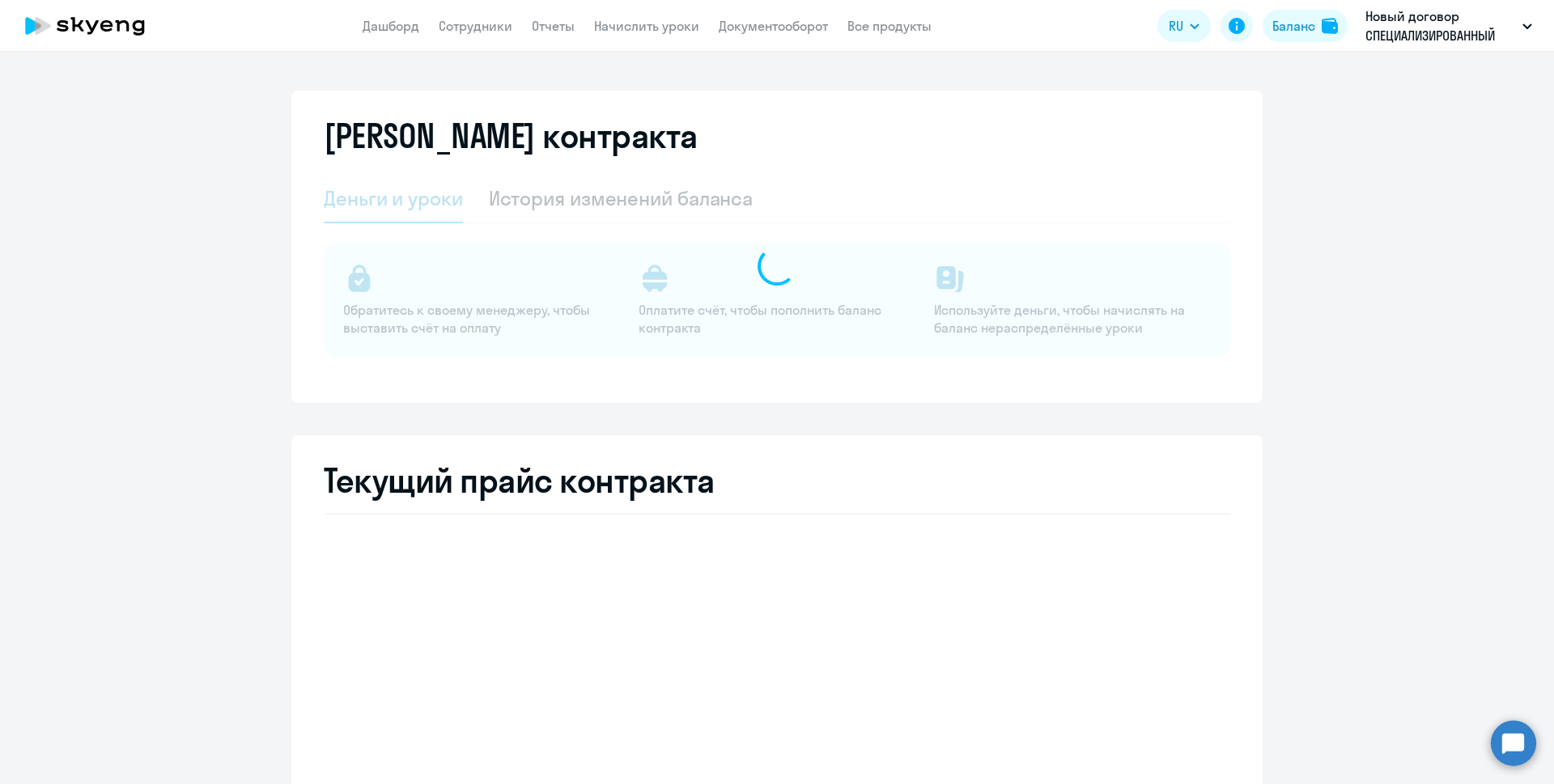
select select "english_adult_not_native_speaker"
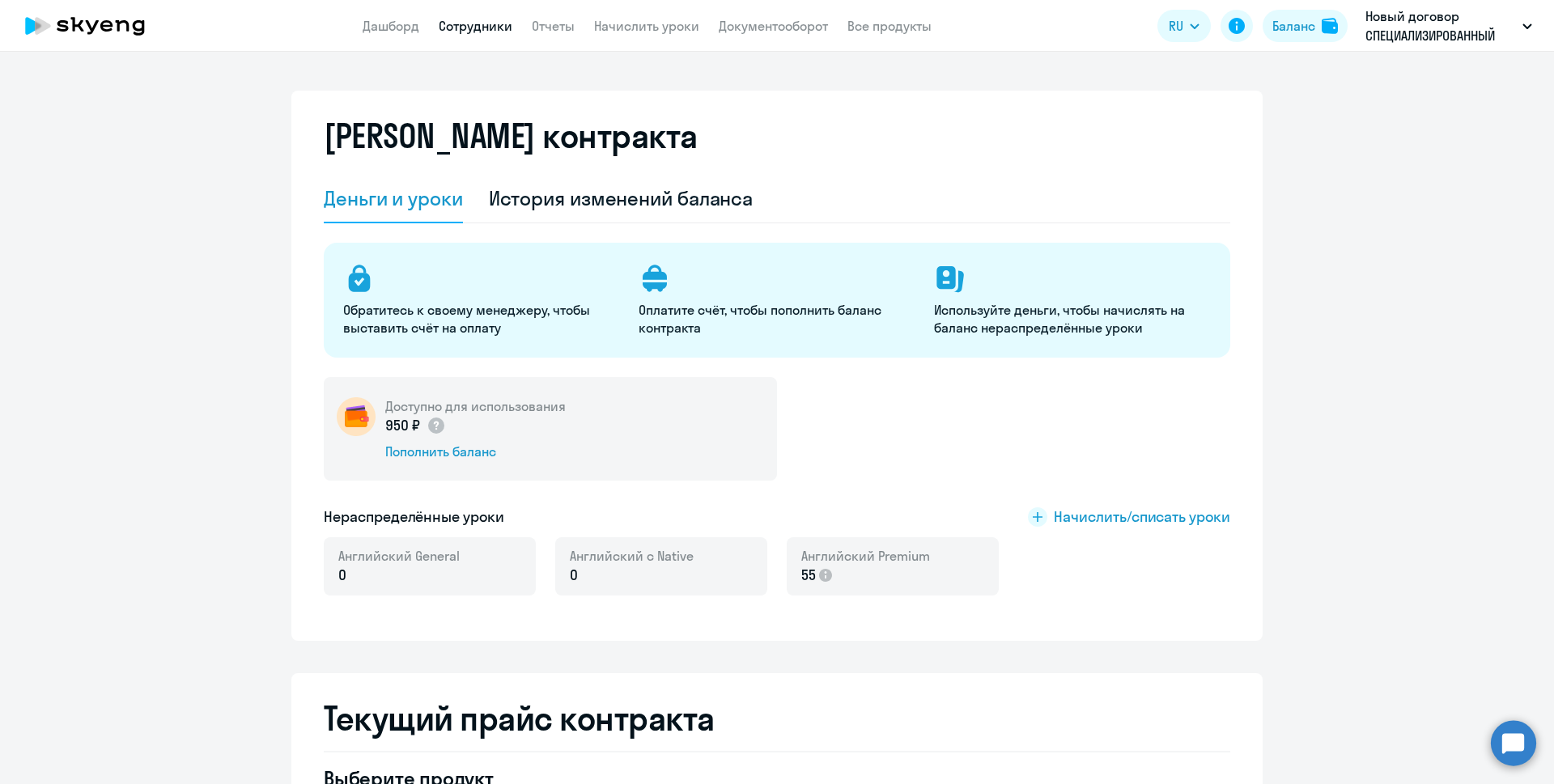
click at [466, 27] on link "Сотрудники" at bounding box center [475, 26] width 73 height 16
select select "30"
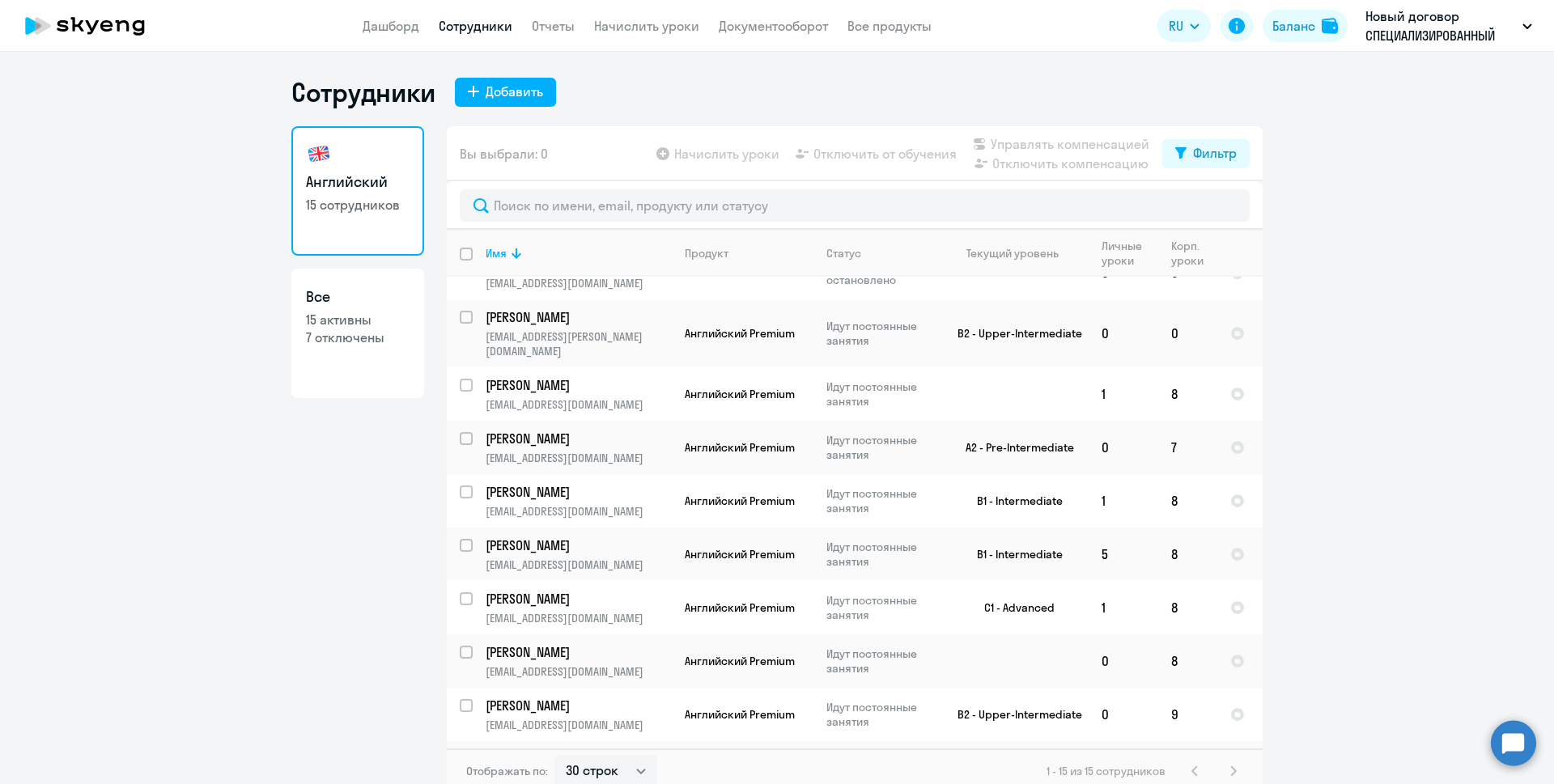
scroll to position [329, 0]
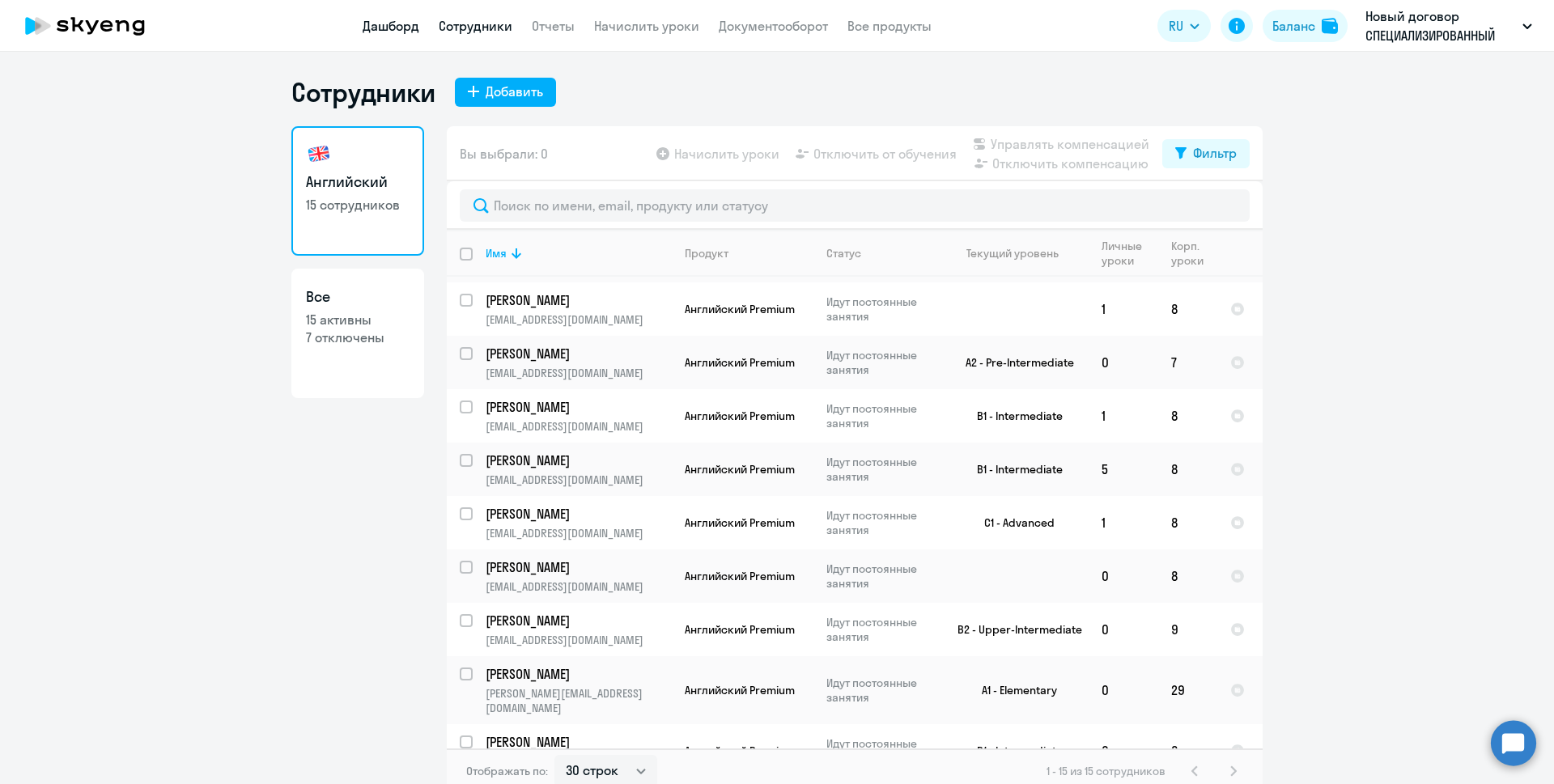
click at [389, 24] on link "Дашборд" at bounding box center [391, 26] width 57 height 16
